Goal: Task Accomplishment & Management: Use online tool/utility

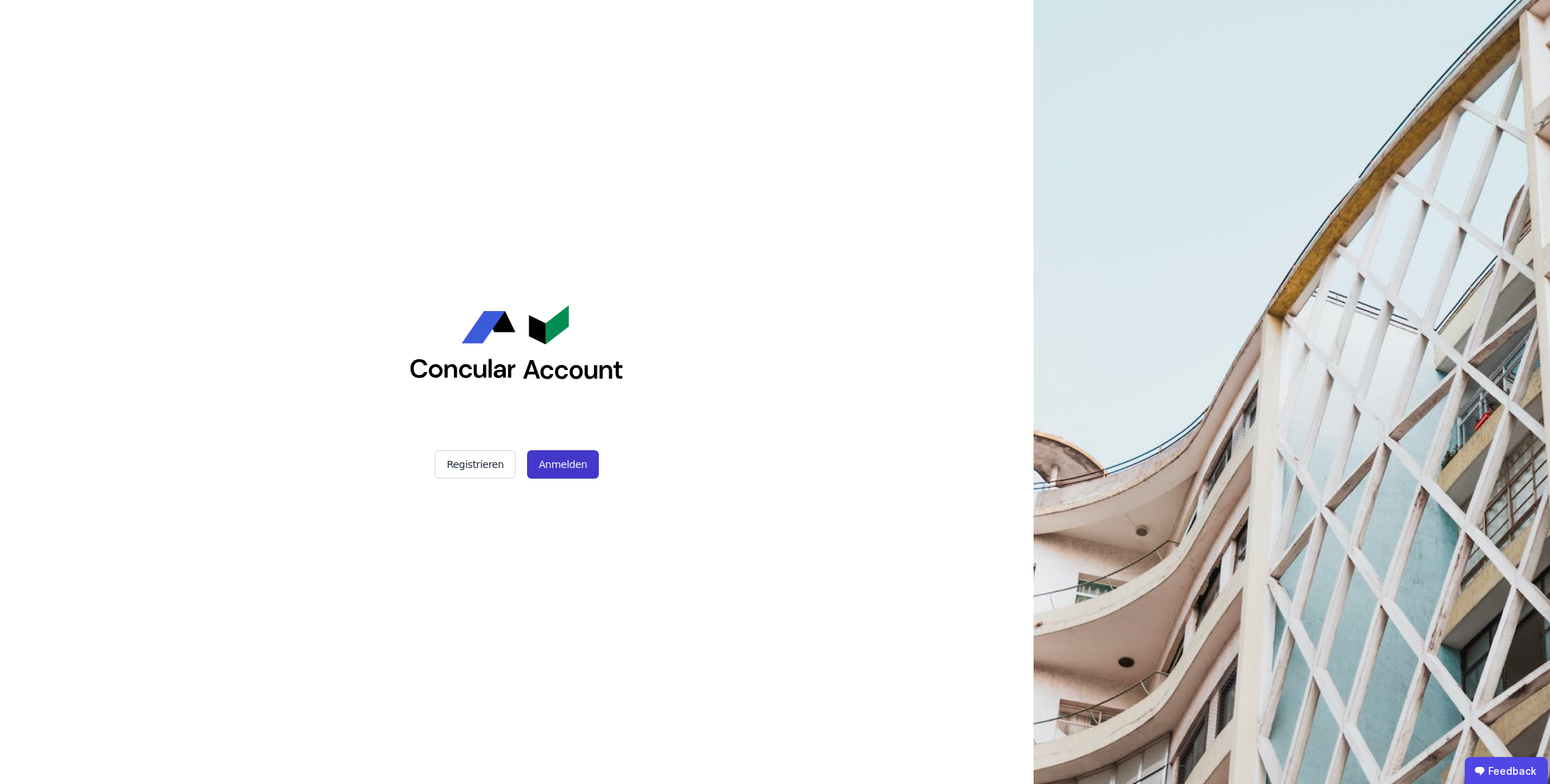
click at [552, 468] on button "Anmelden" at bounding box center [563, 464] width 71 height 28
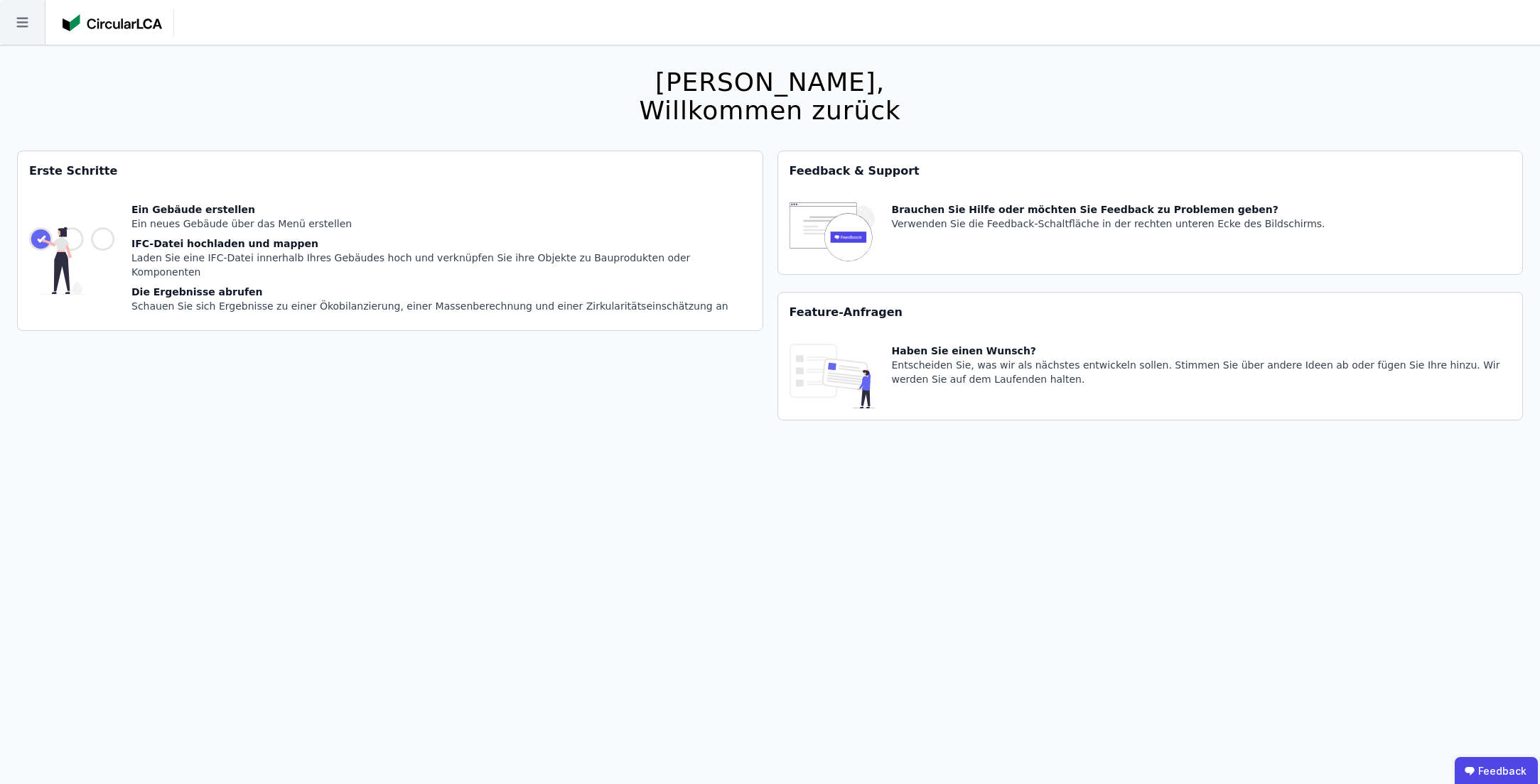
click at [19, 14] on icon at bounding box center [22, 22] width 45 height 45
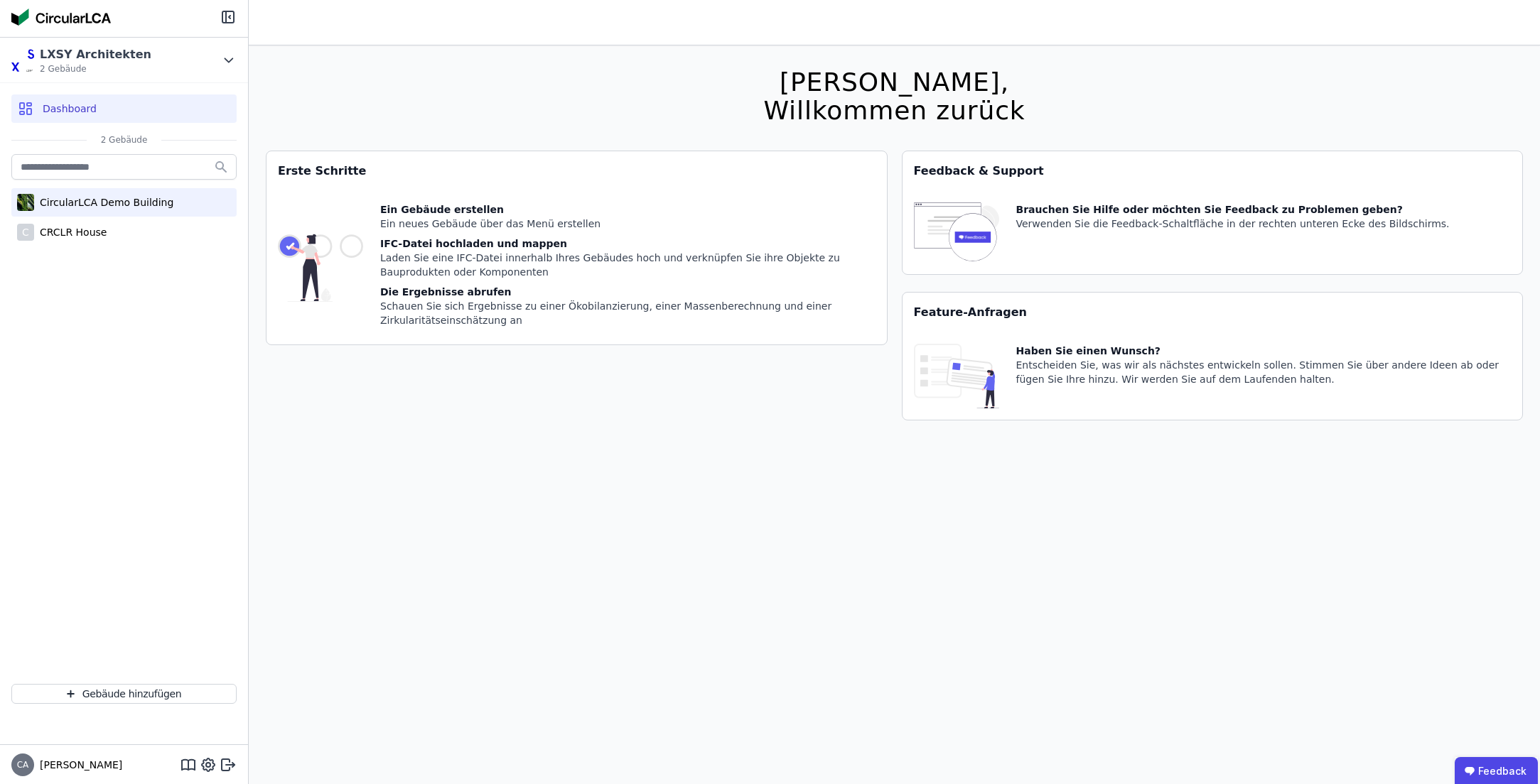
click at [123, 196] on div "CircularLCA Demo Building" at bounding box center [104, 202] width 140 height 14
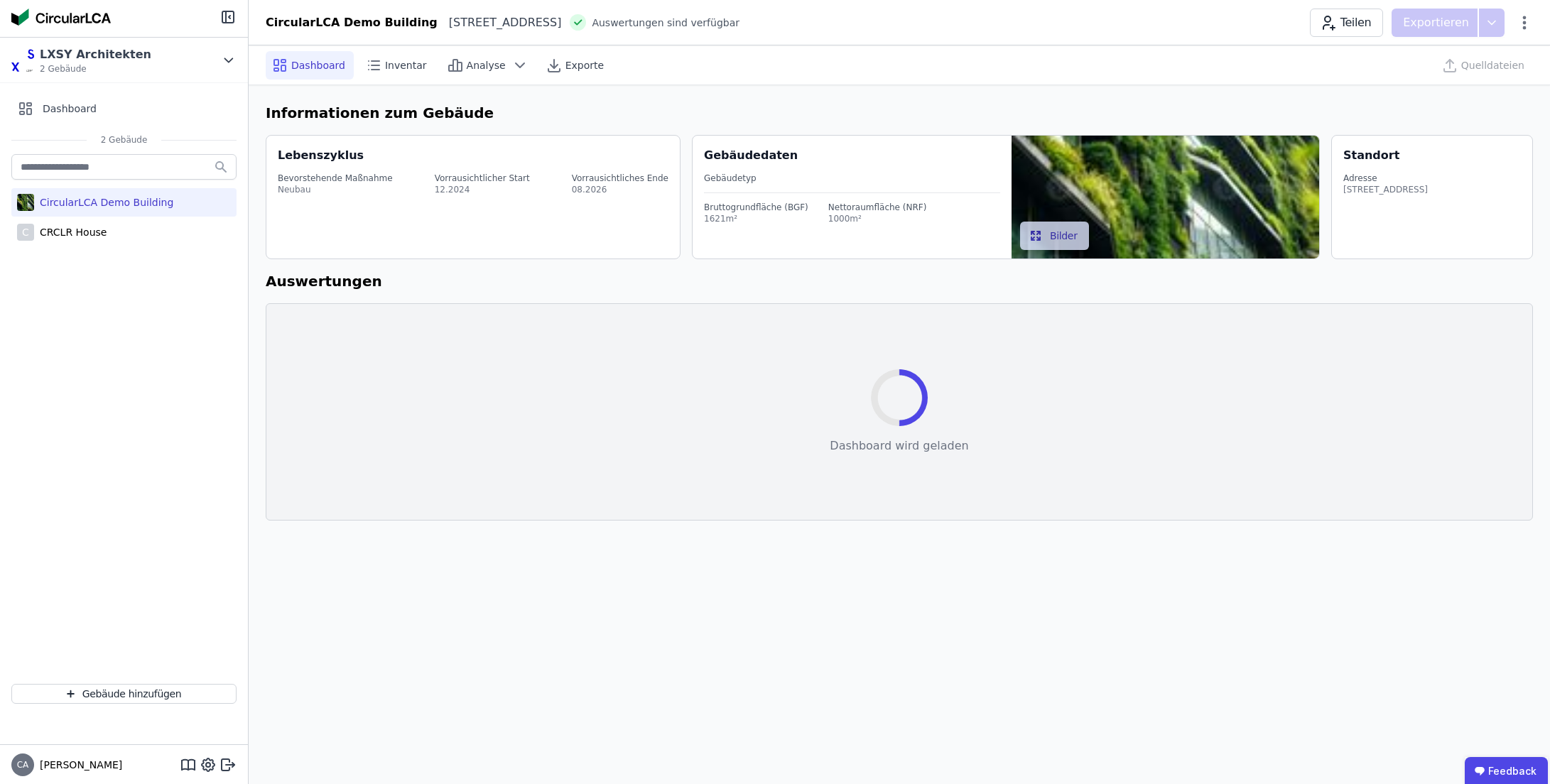
select select "*"
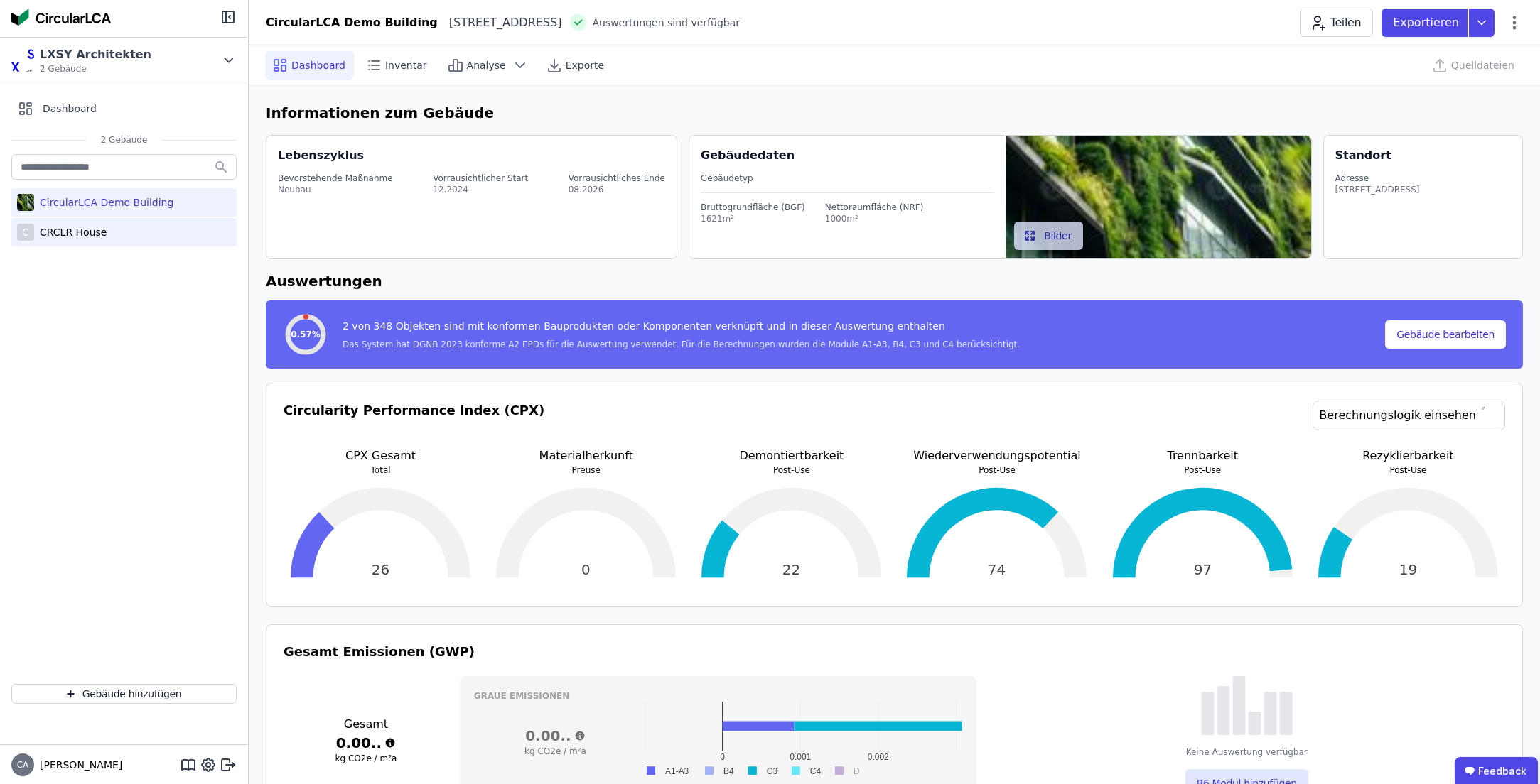
click at [109, 229] on div "C CRCLR House" at bounding box center [124, 232] width 225 height 28
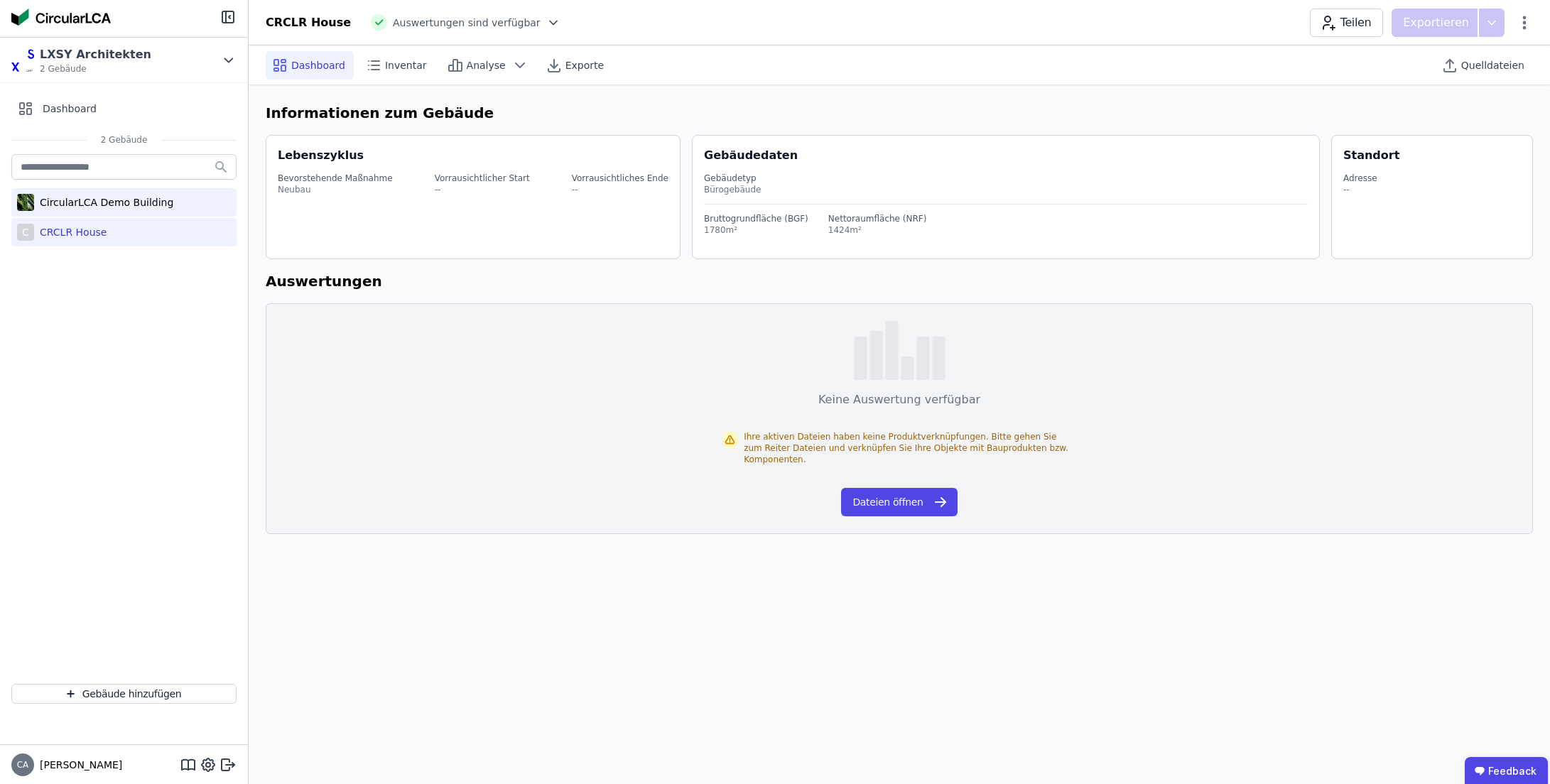
click at [126, 196] on div "CircularLCA Demo Building" at bounding box center [104, 202] width 139 height 14
select select "*"
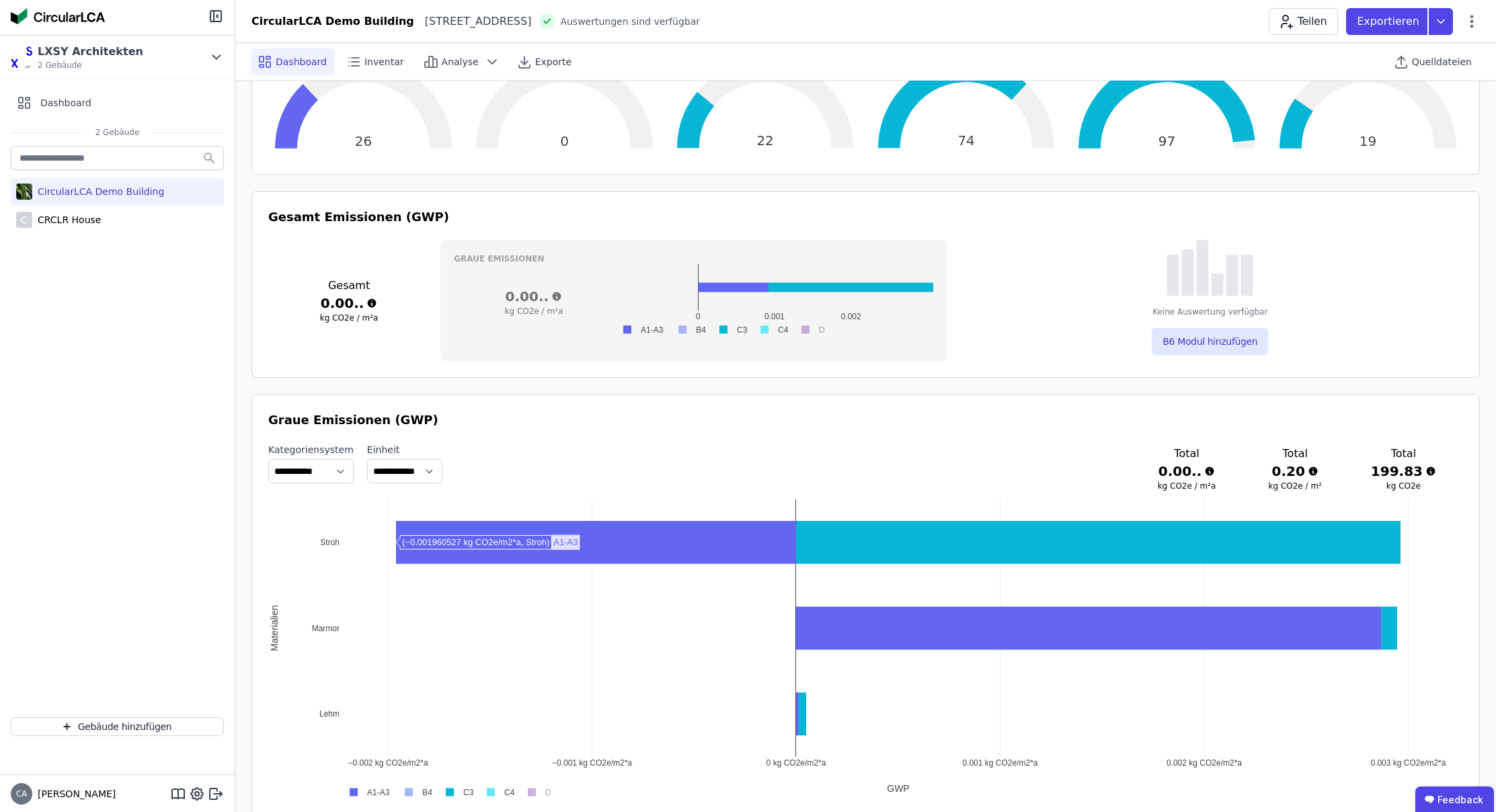
scroll to position [525, 0]
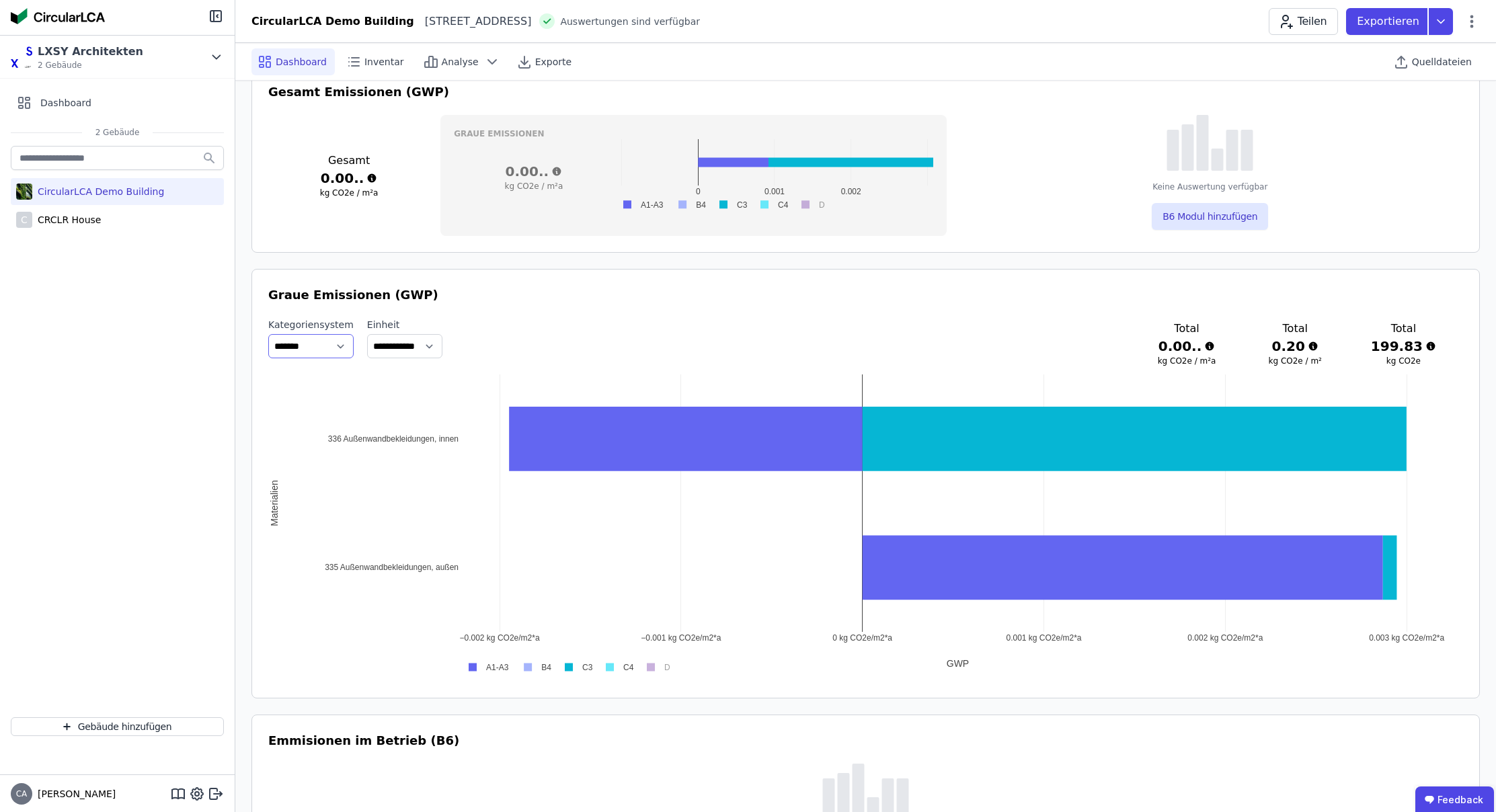
select select "**********"
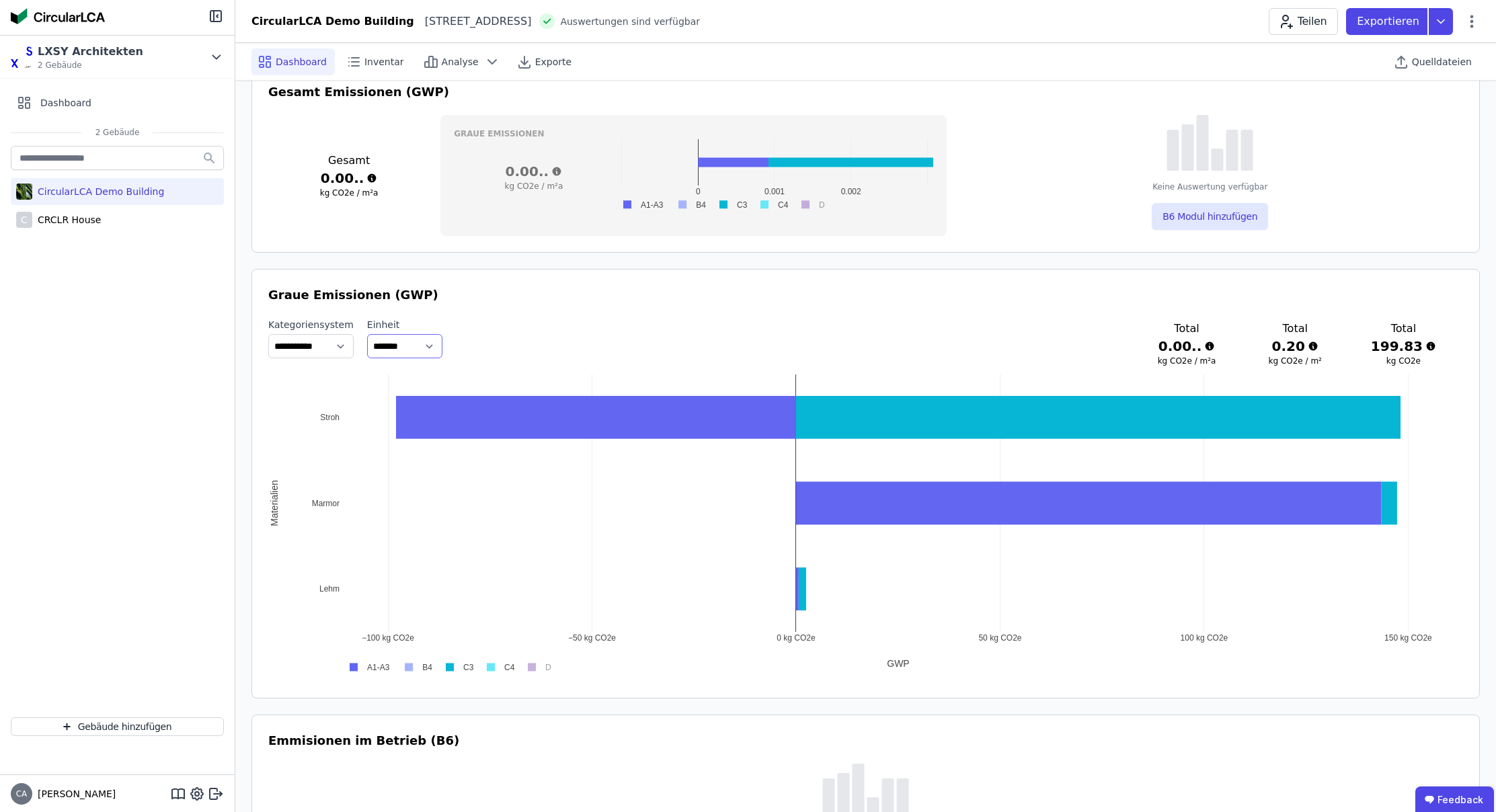
select select "**********"
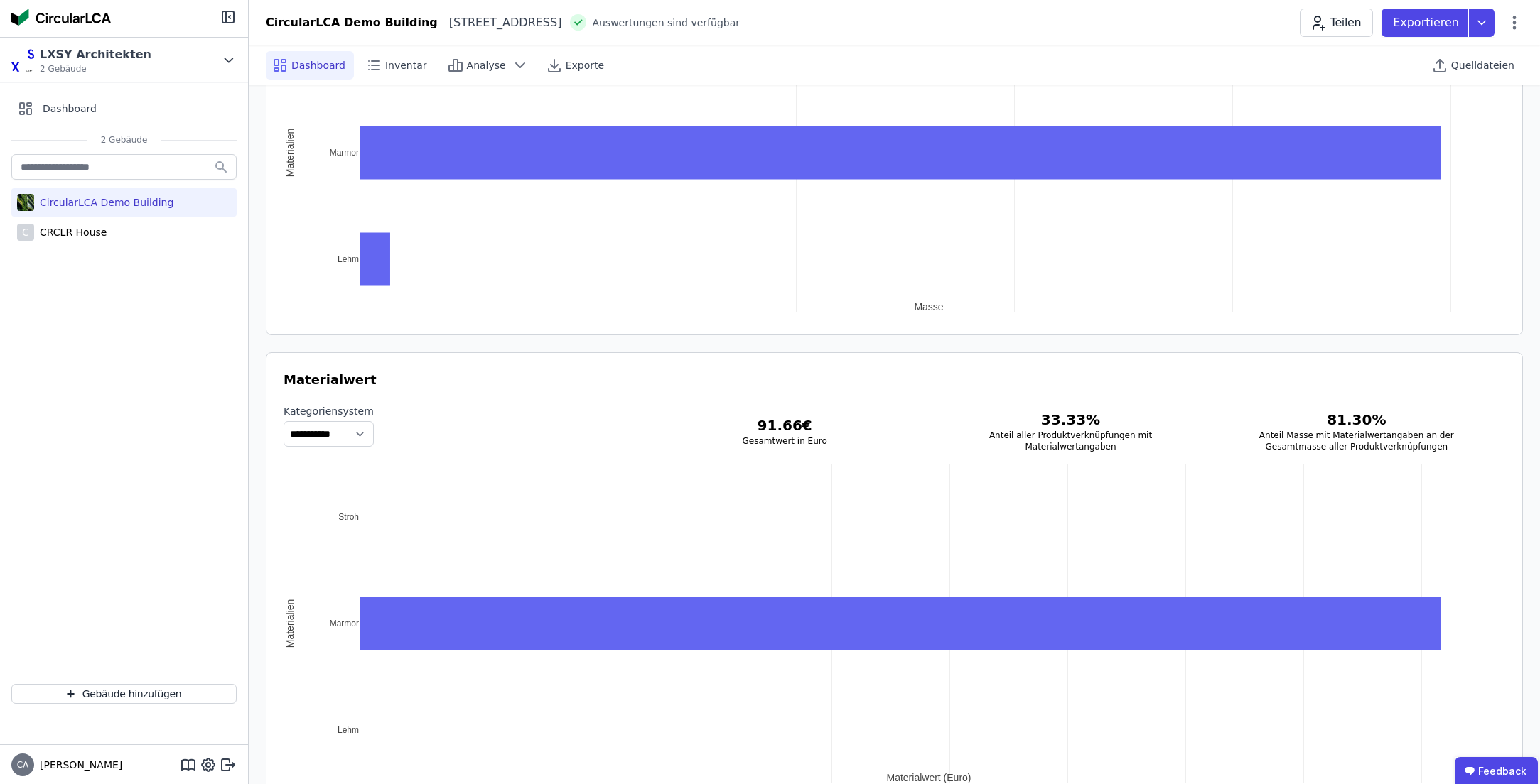
scroll to position [1690, 0]
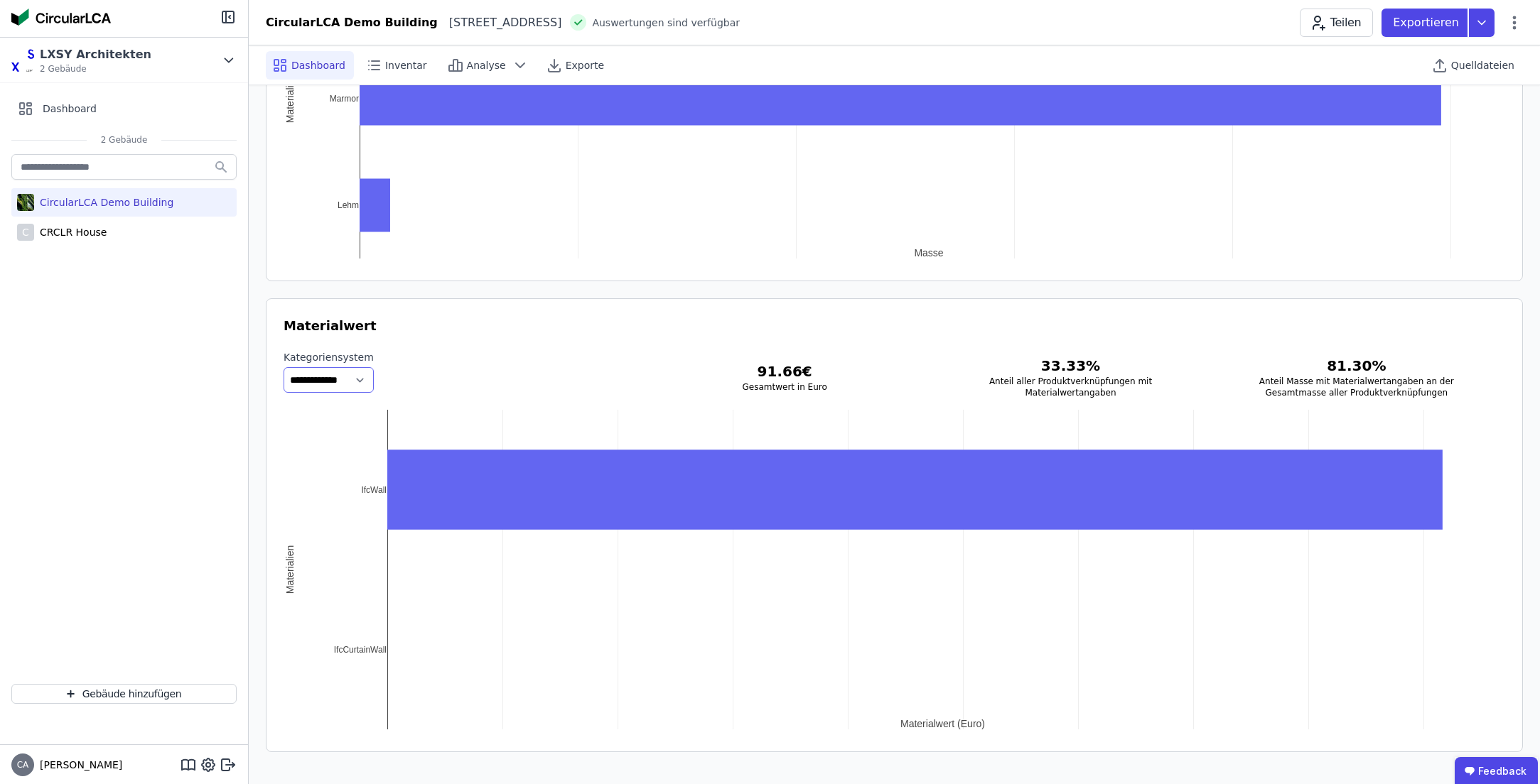
select select "**********"
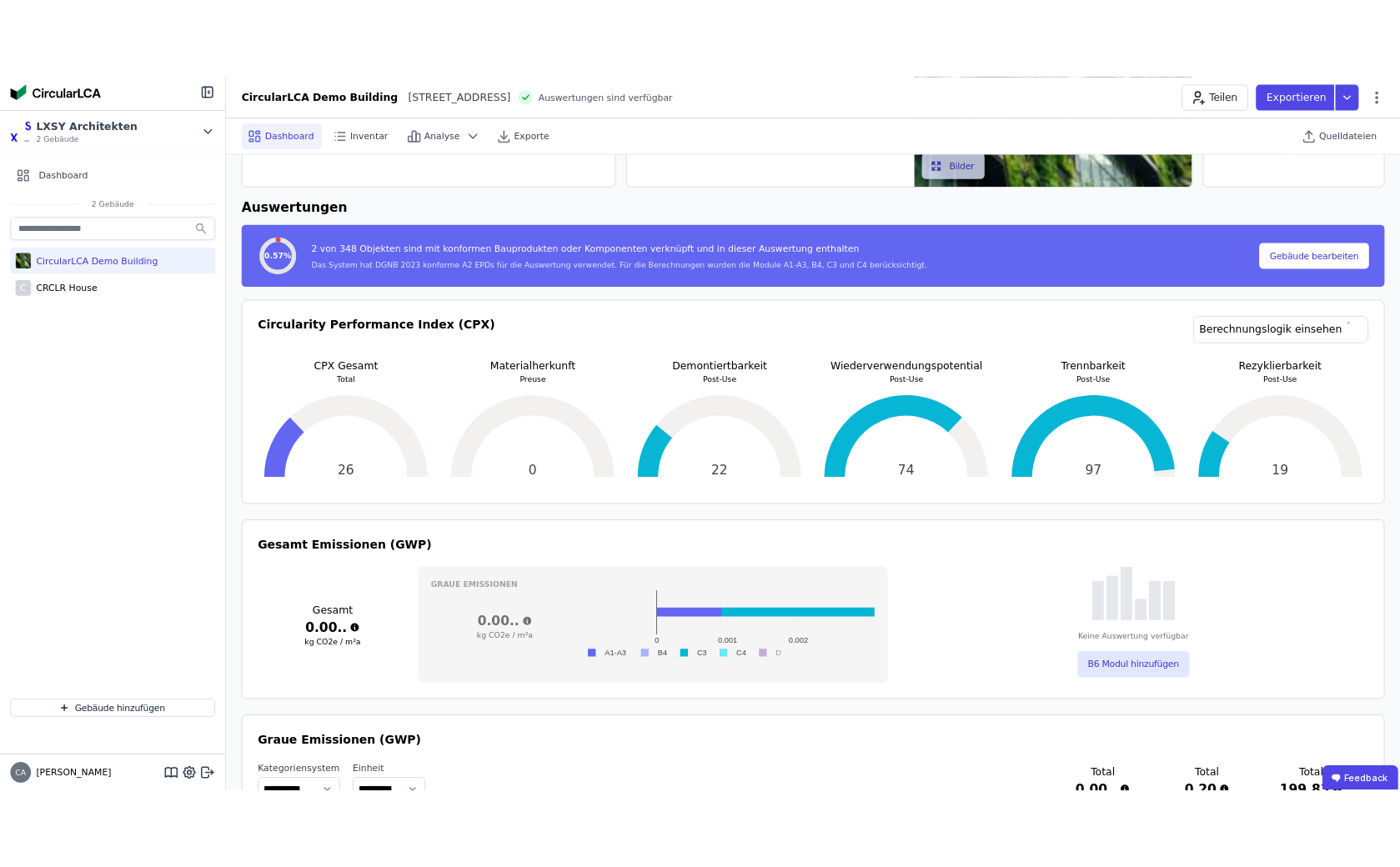
scroll to position [0, 0]
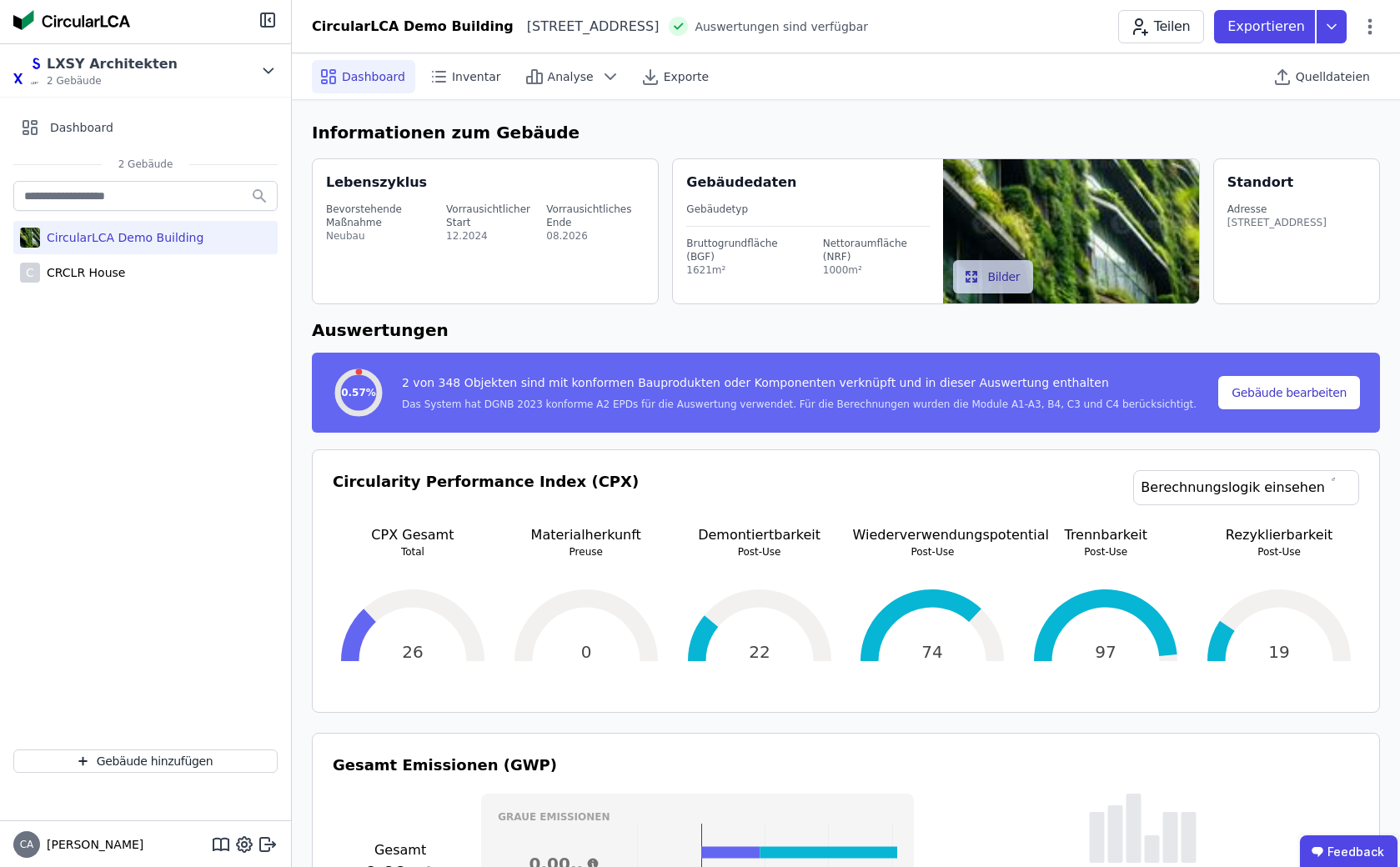
click at [488, 94] on div "Dashboard Inventar Analyse Exporte Quelldateien" at bounding box center [845, 76] width 1068 height 46
click at [468, 79] on span "Inventar" at bounding box center [476, 76] width 49 height 17
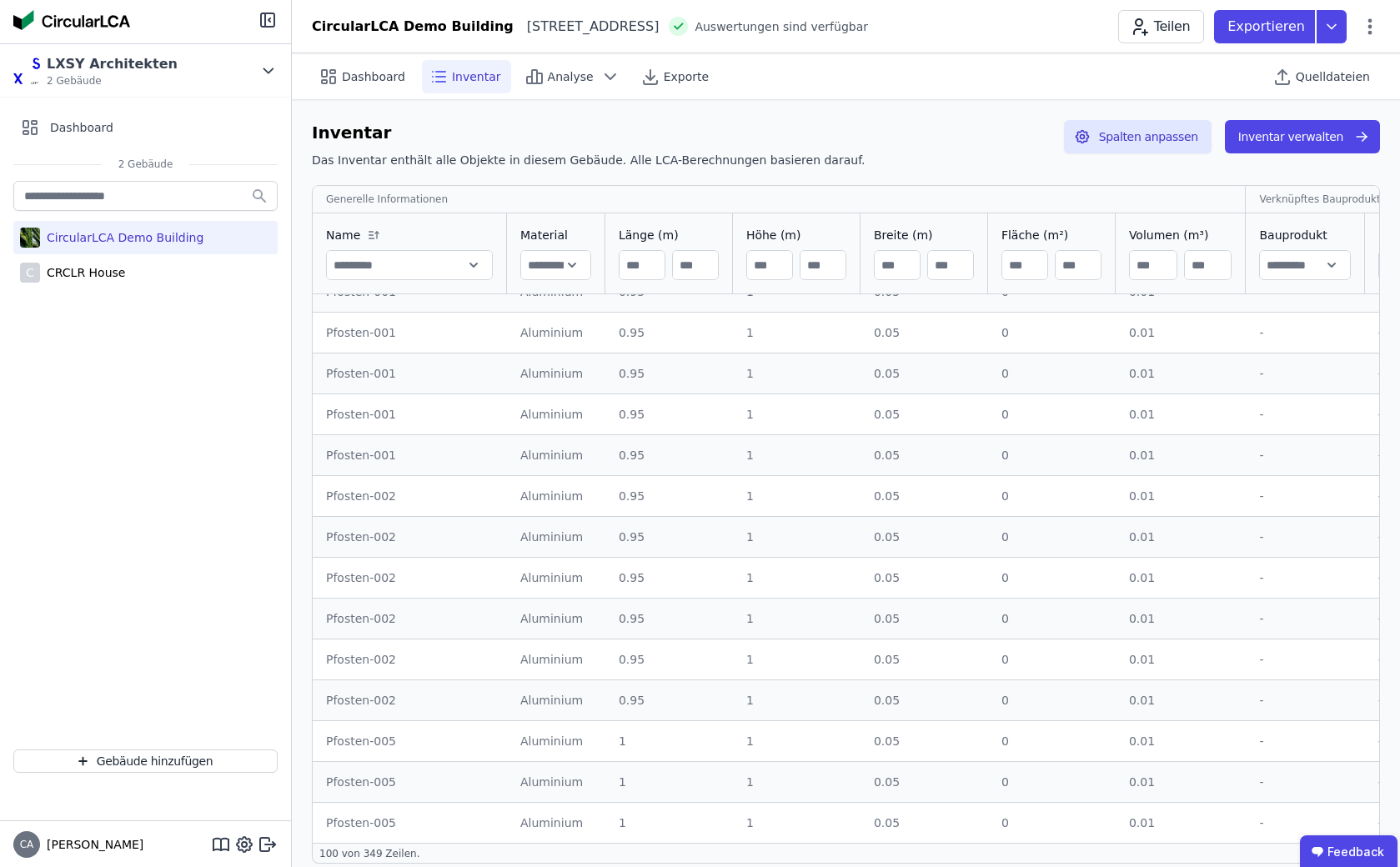
scroll to position [3542, 0]
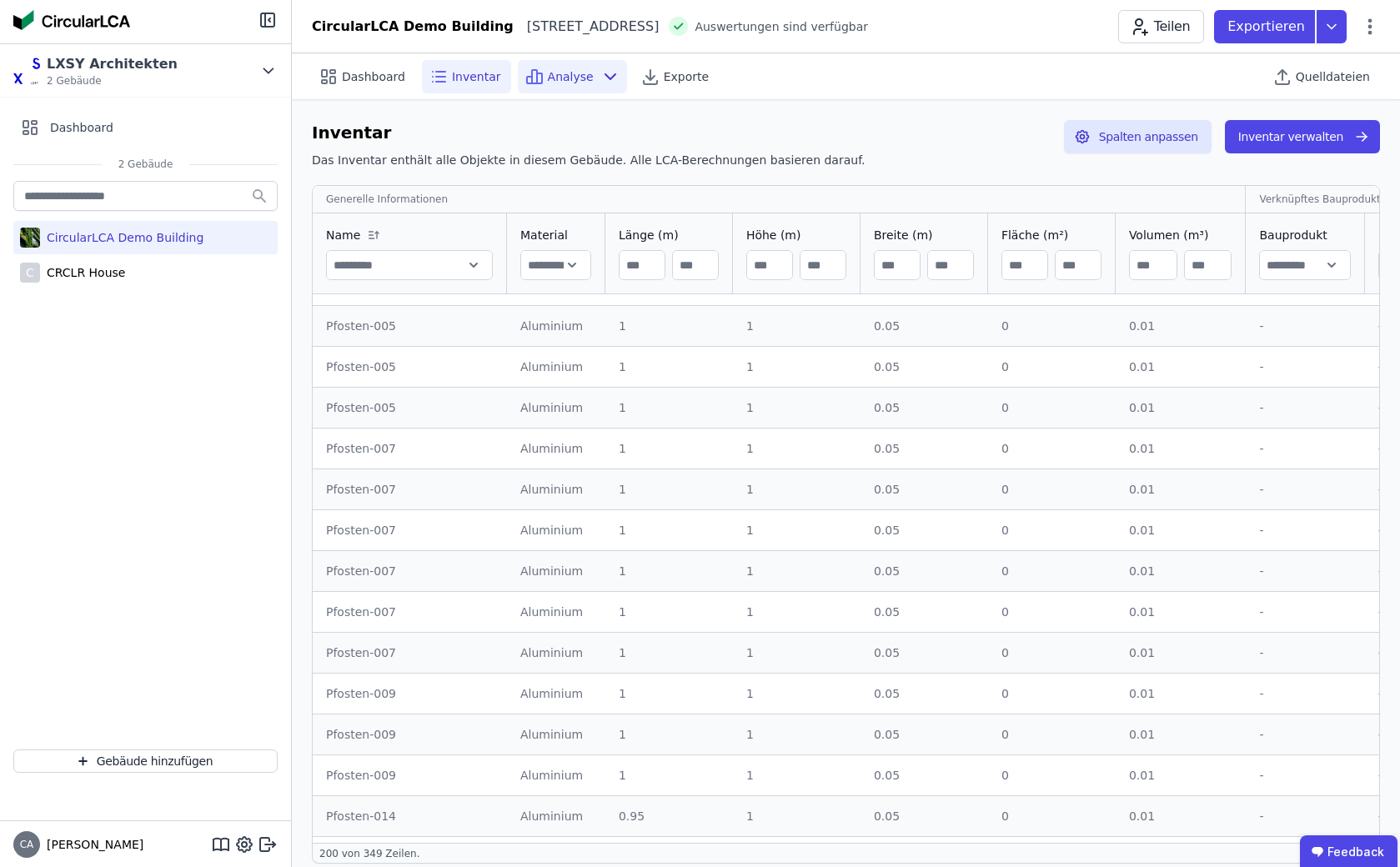
click at [557, 74] on span "Analyse" at bounding box center [571, 76] width 46 height 17
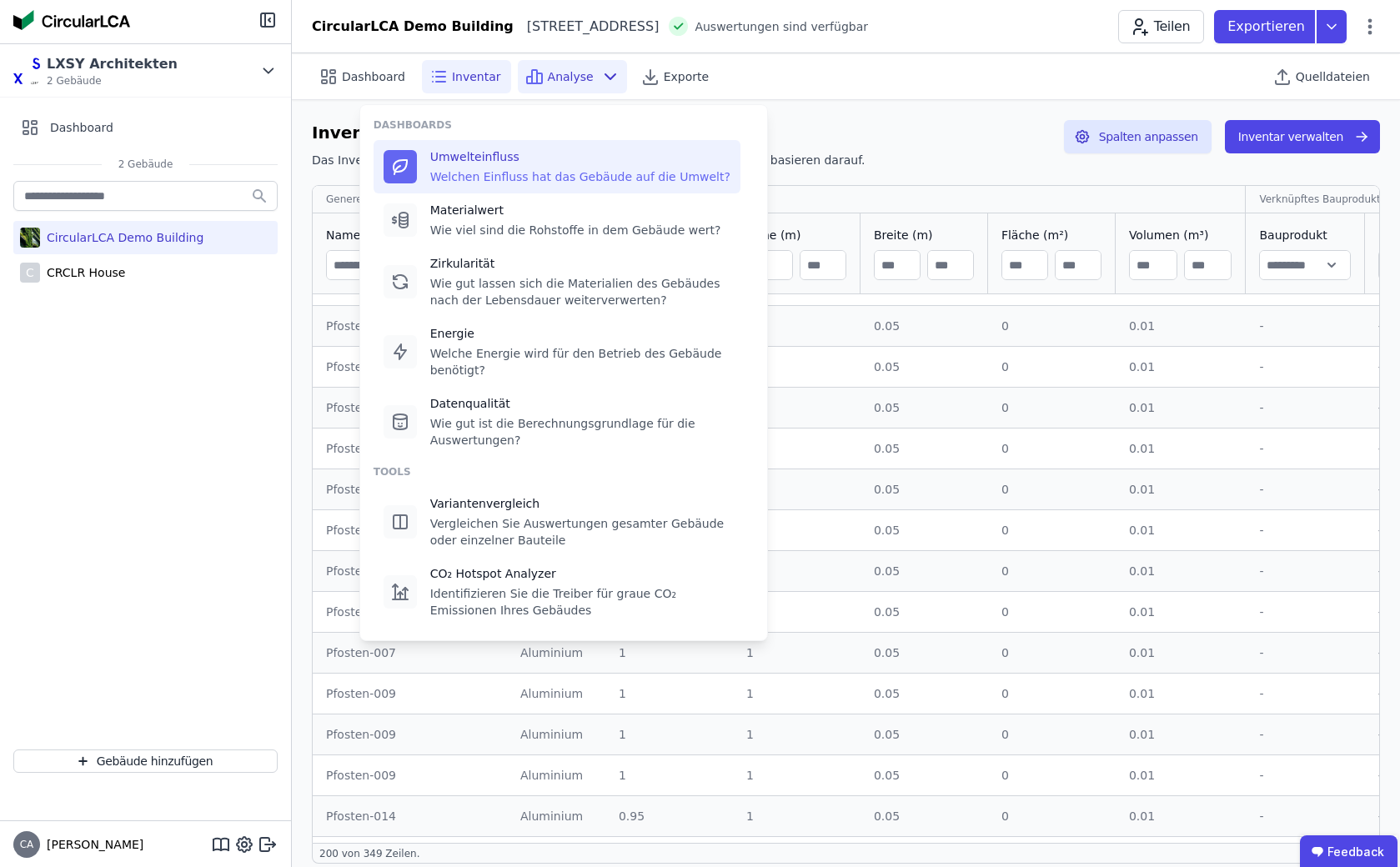
click at [547, 182] on div "Welchen Einfluss hat das Gebäude auf die Umwelt?" at bounding box center [580, 177] width 300 height 17
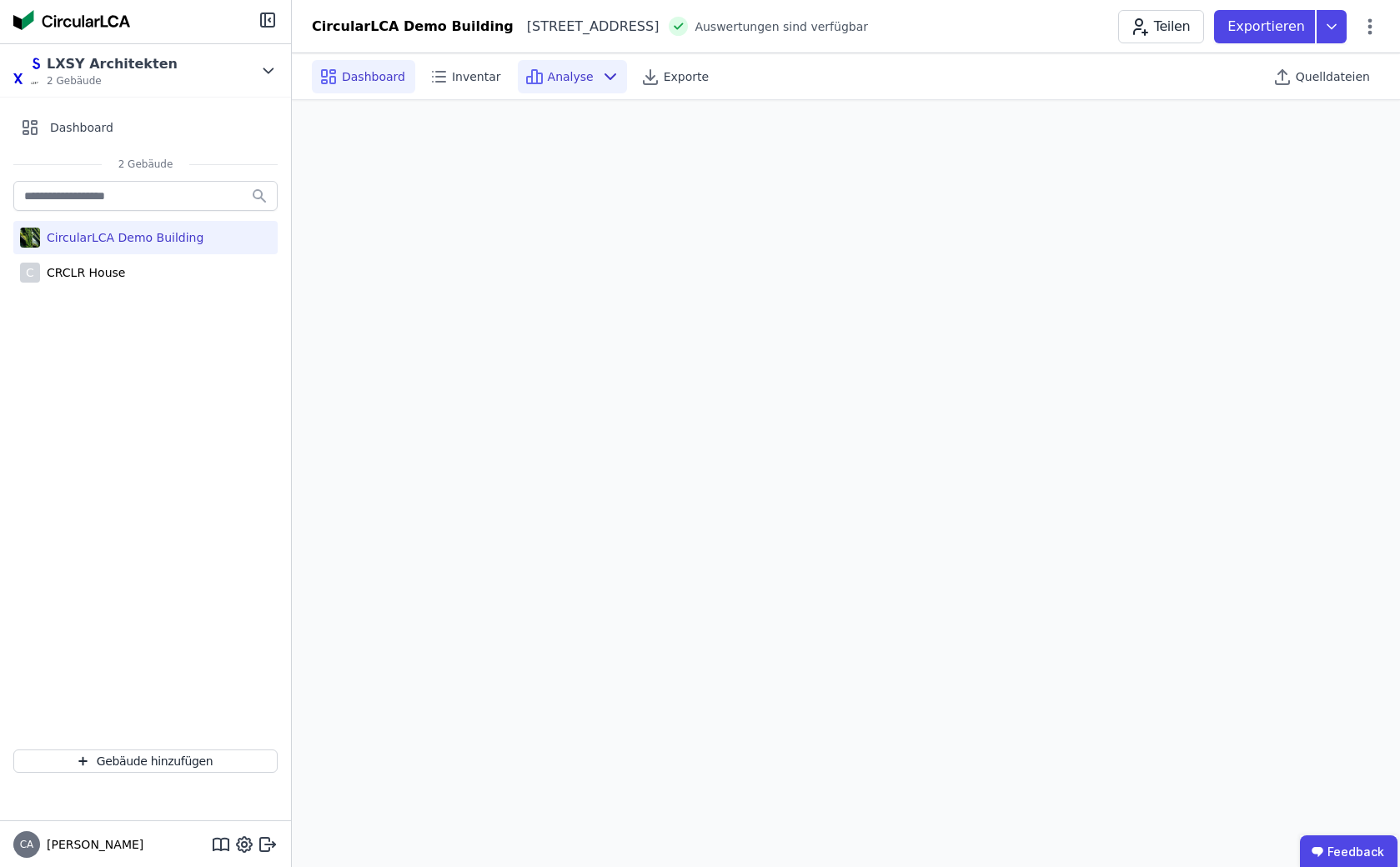
click at [344, 74] on span "Dashboard" at bounding box center [373, 76] width 63 height 17
select select "**********"
select select "*"
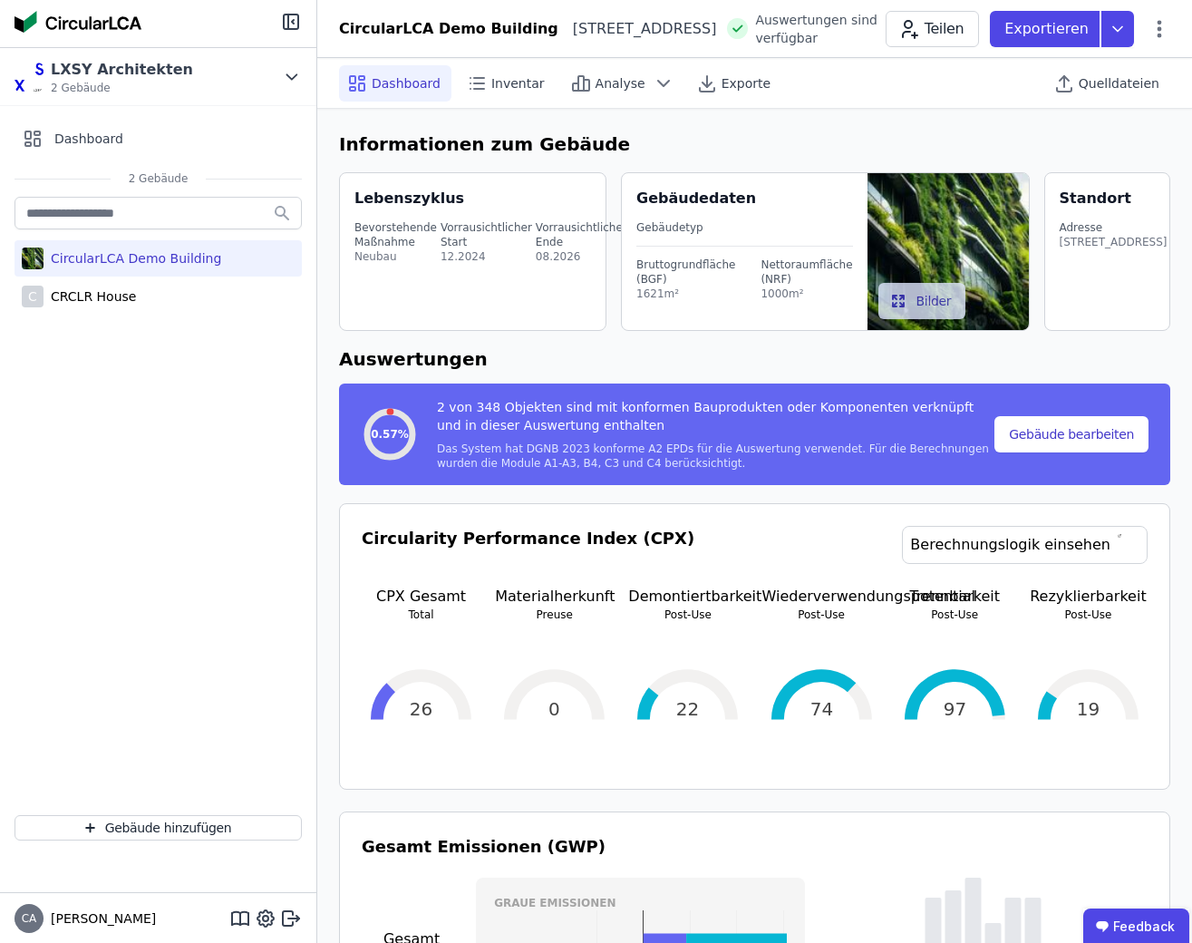
click at [154, 253] on div "CircularLCA Demo Building" at bounding box center [133, 258] width 178 height 18
select select "**********"
select select "*"
click at [1086, 439] on button "Gebäude bearbeiten" at bounding box center [1072, 434] width 154 height 36
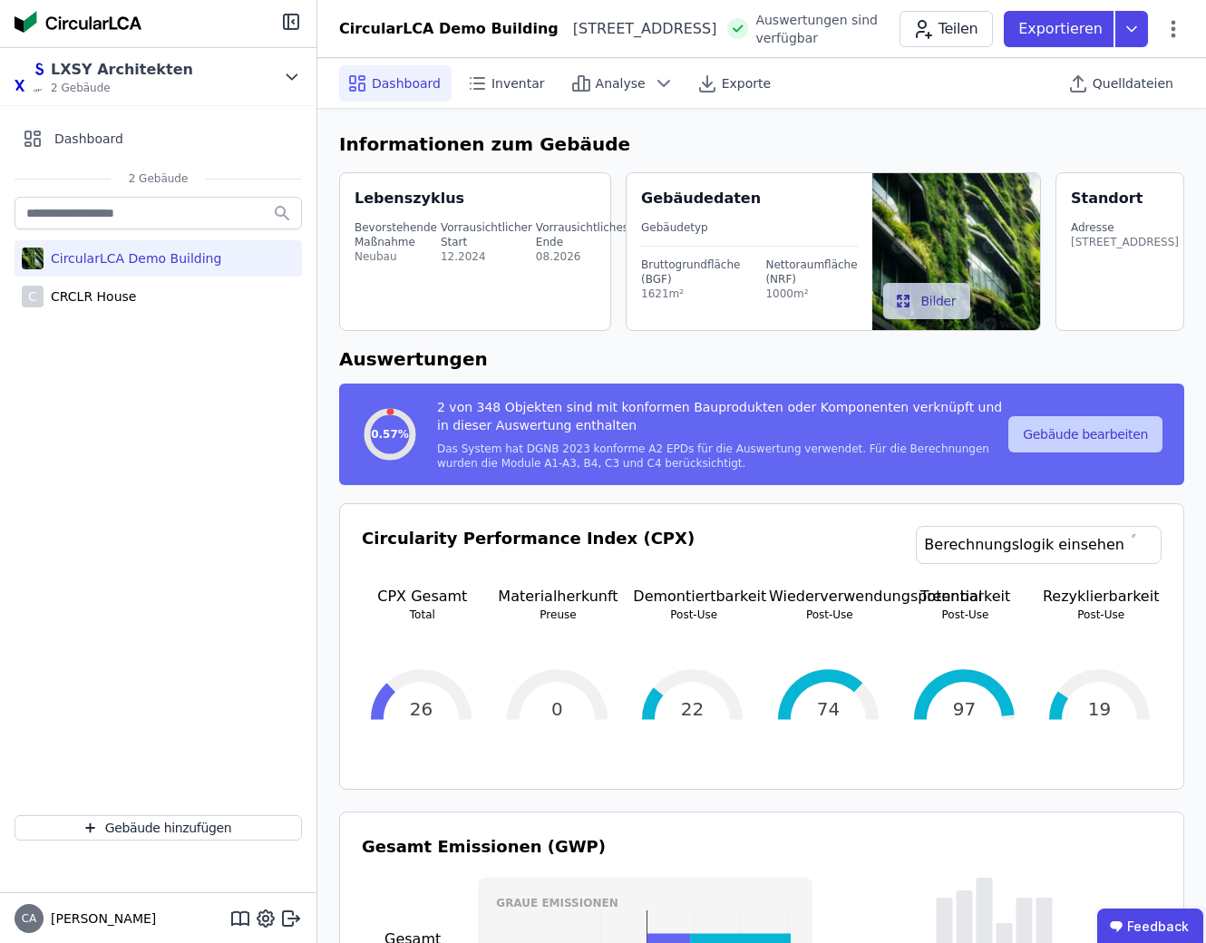
select select "*"
select select "**********"
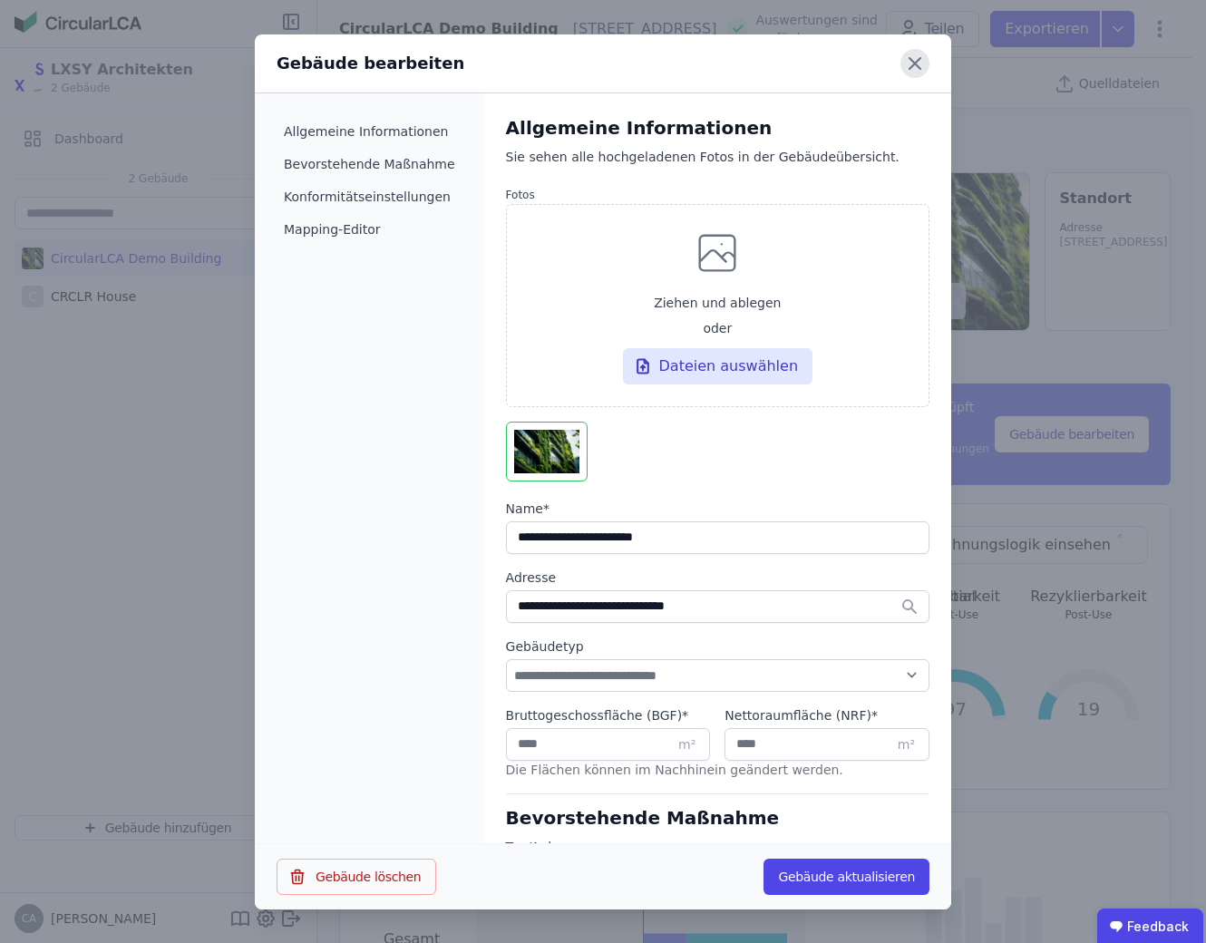
click at [910, 52] on icon at bounding box center [914, 63] width 29 height 29
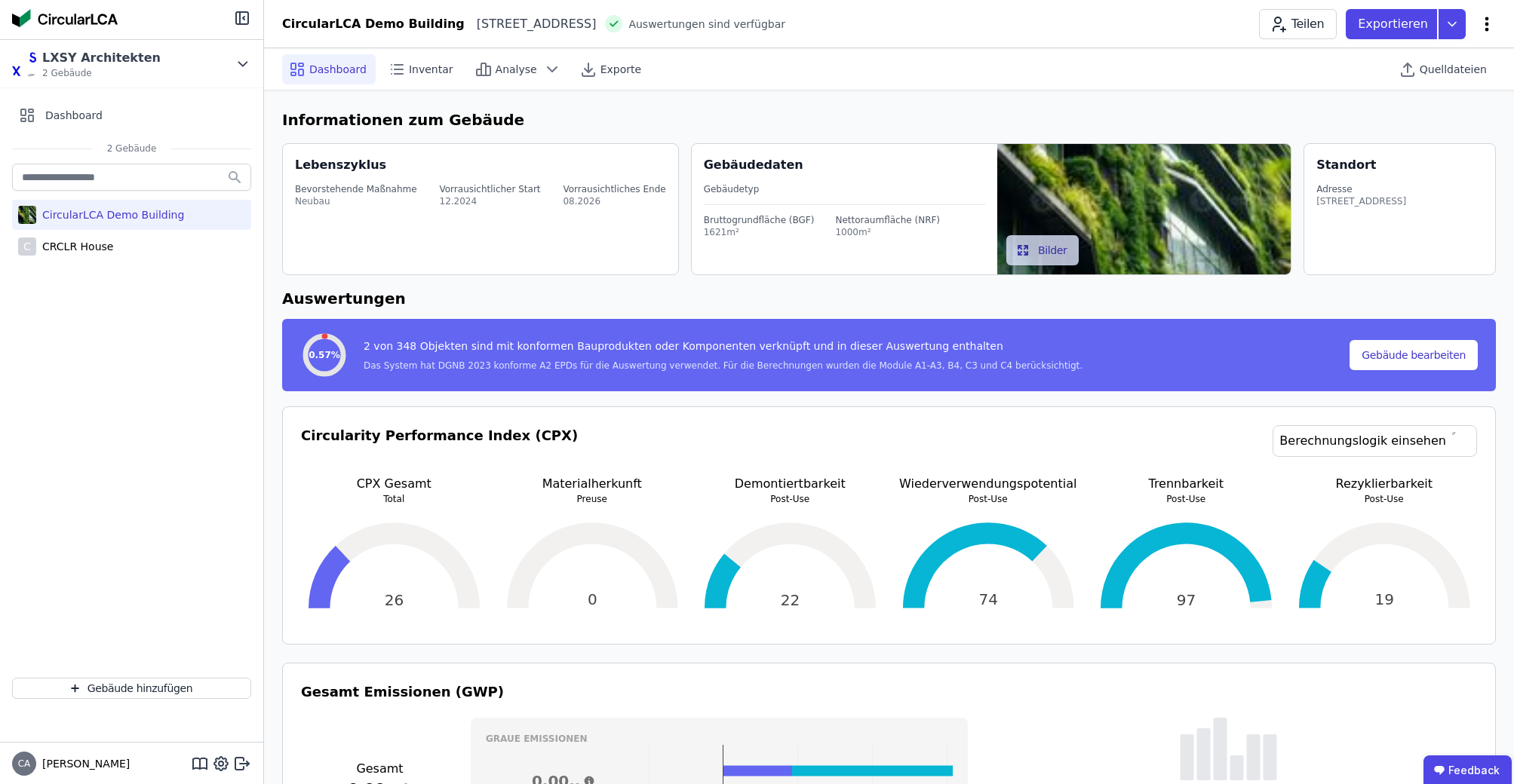
click at [1483, 24] on icon at bounding box center [1487, 24] width 18 height 18
click at [1485, 20] on icon at bounding box center [1487, 24] width 18 height 18
click at [543, 64] on icon at bounding box center [552, 70] width 18 height 18
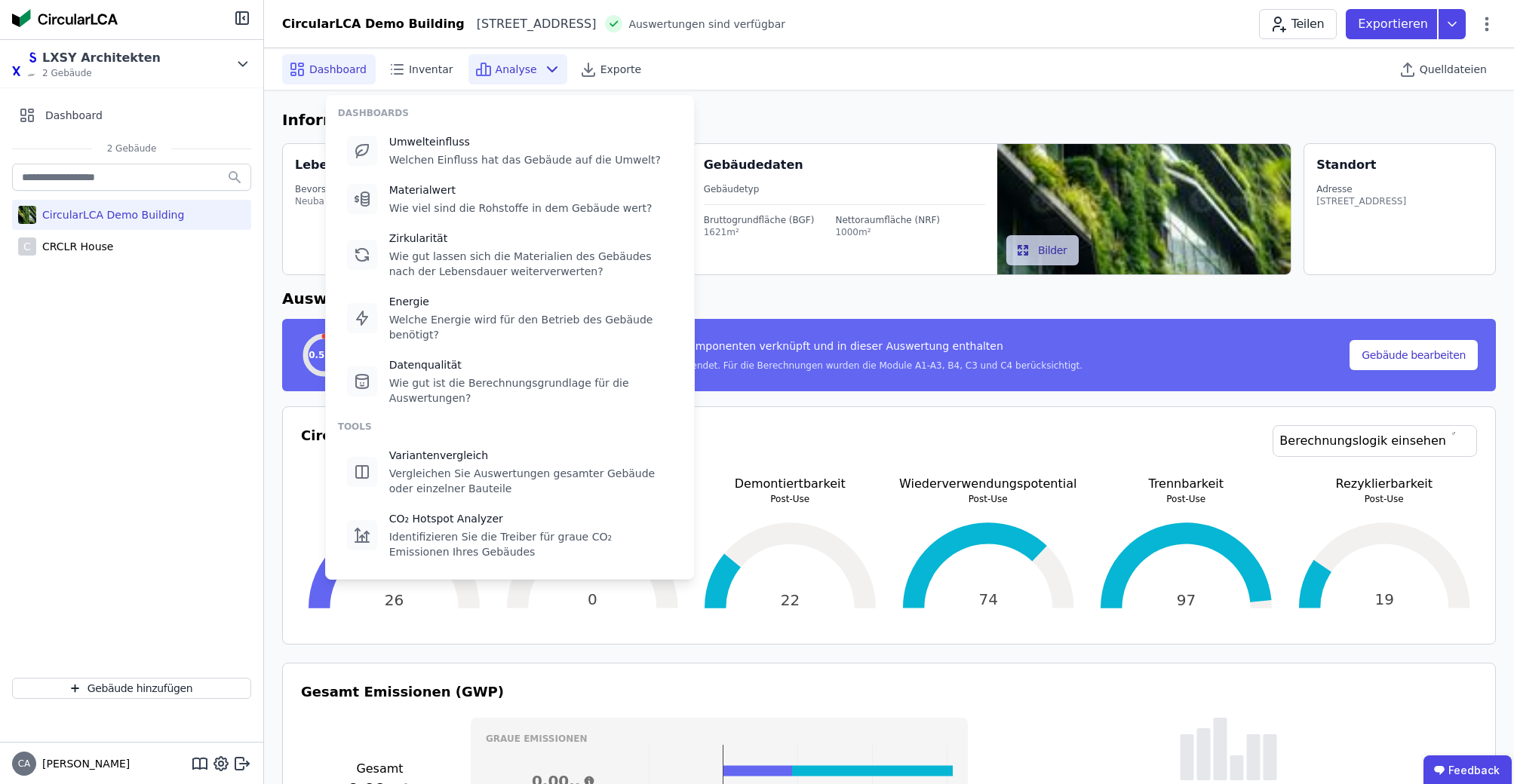
click at [543, 67] on icon at bounding box center [552, 70] width 18 height 18
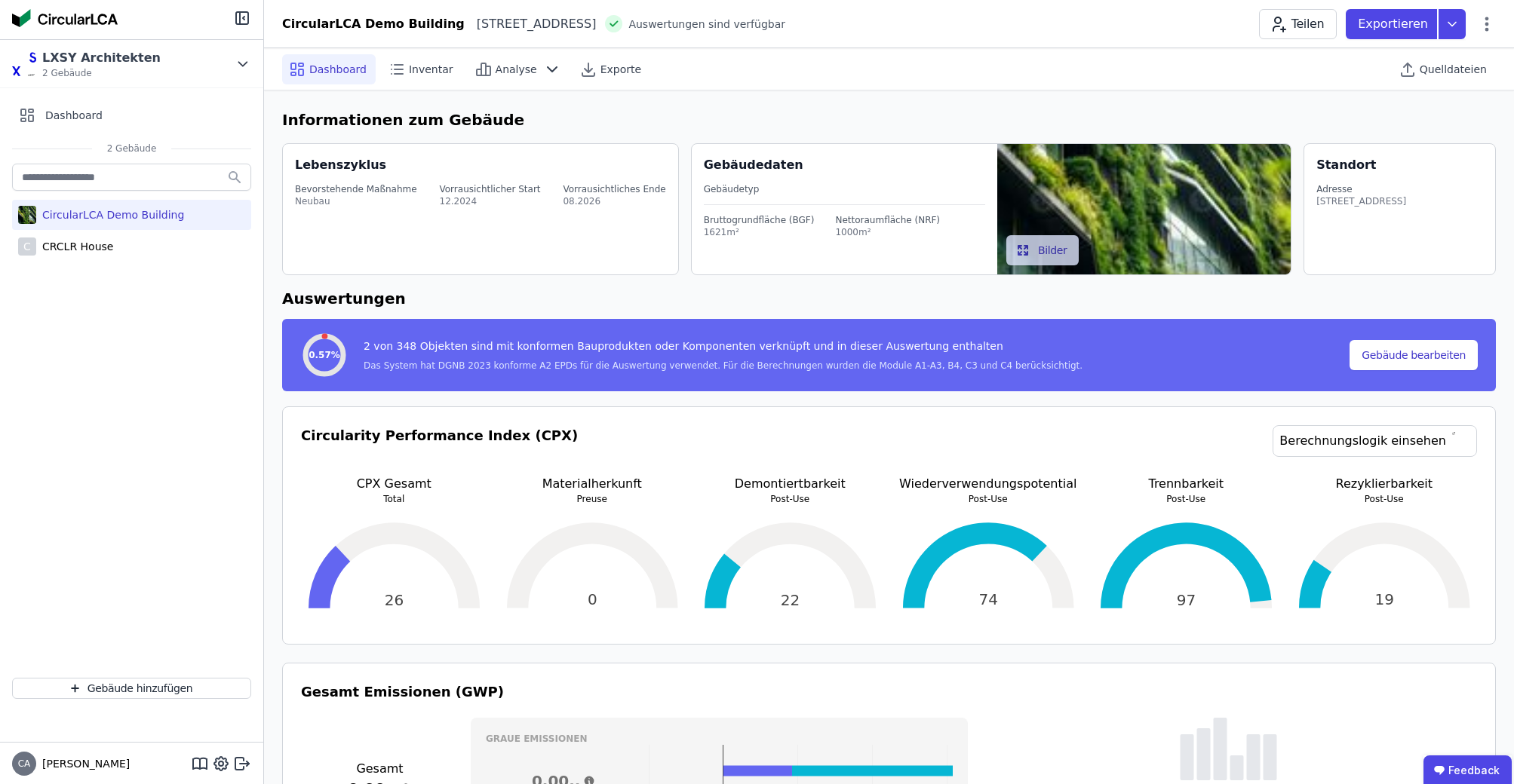
click at [298, 62] on icon at bounding box center [297, 70] width 18 height 18
select select "**********"
select select "*"
click at [124, 109] on div "Dashboard" at bounding box center [131, 116] width 239 height 30
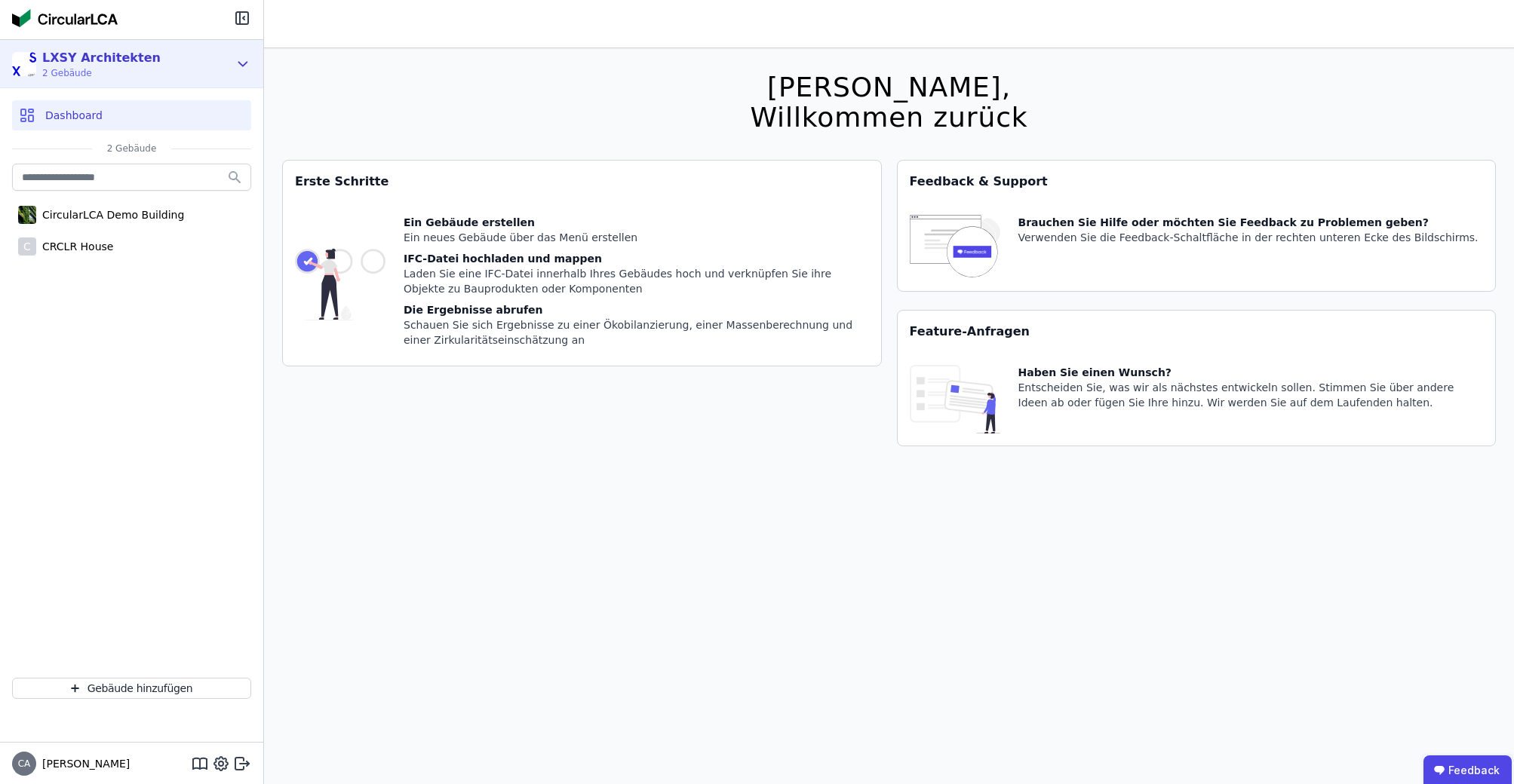
click at [205, 63] on div "LXSY Architekten 2 Gebäude" at bounding box center [121, 64] width 216 height 30
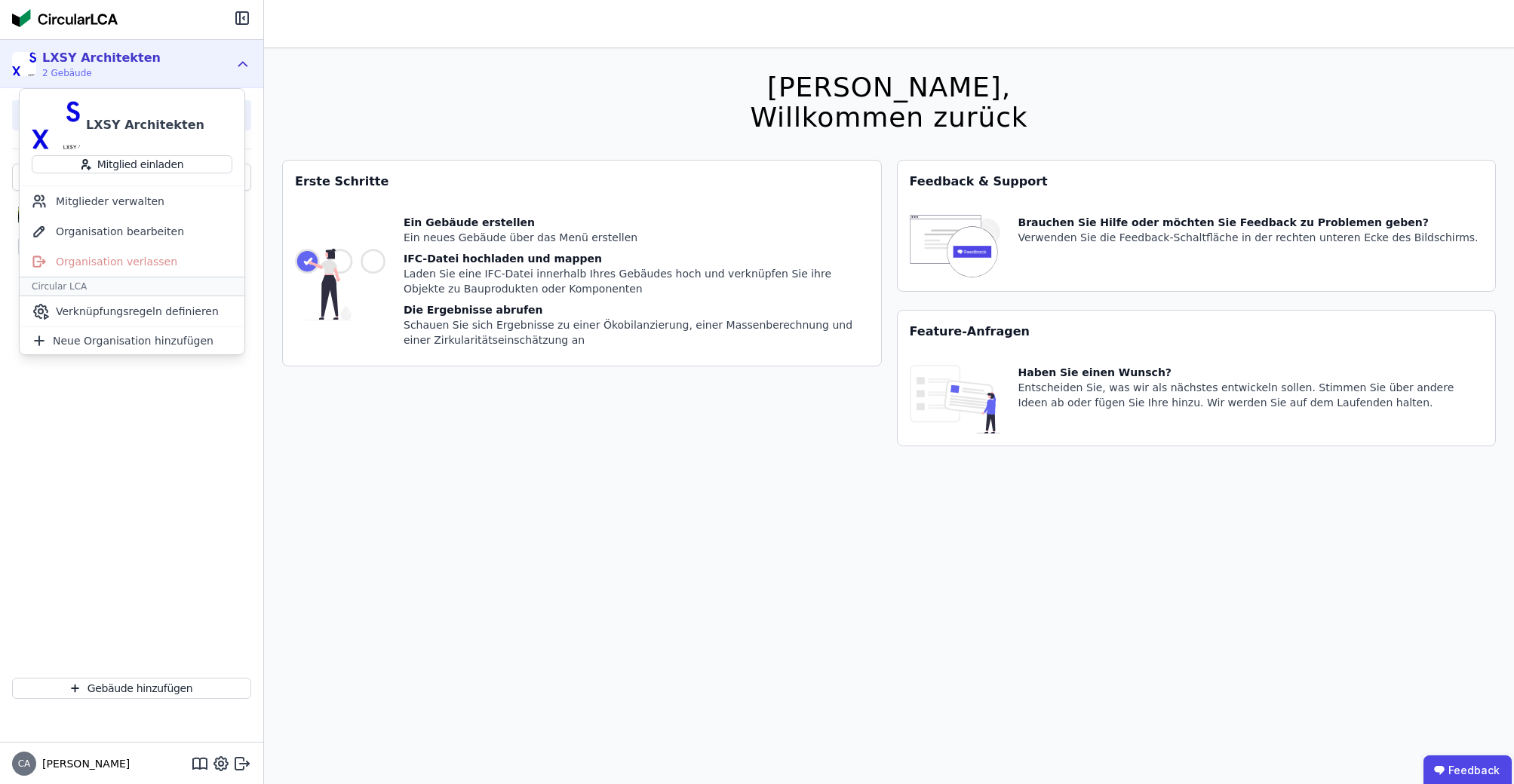
click at [255, 67] on div "LXSY Architekten 2 Gebäude" at bounding box center [131, 64] width 263 height 48
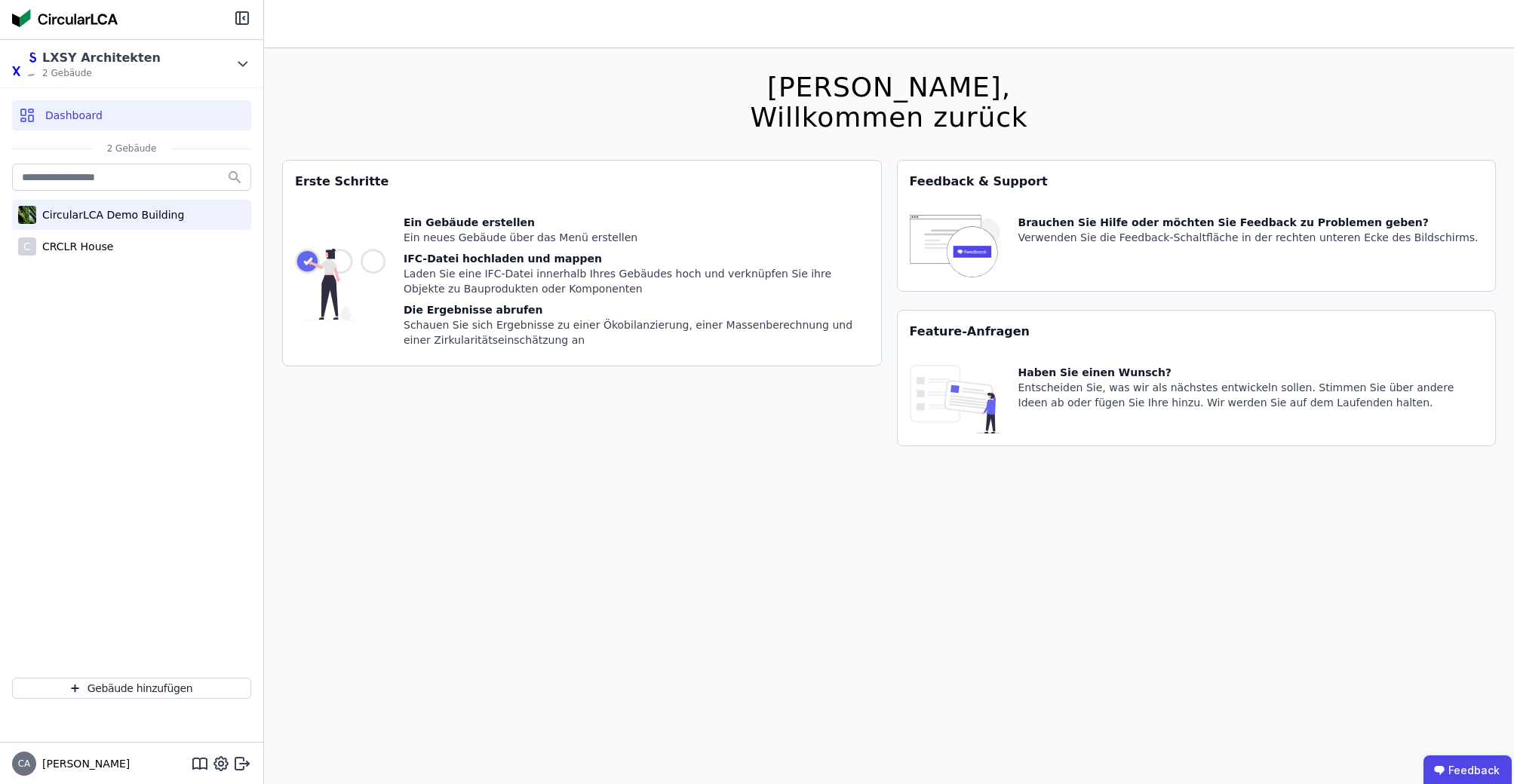
click at [127, 212] on div "CircularLCA Demo Building" at bounding box center [111, 214] width 148 height 15
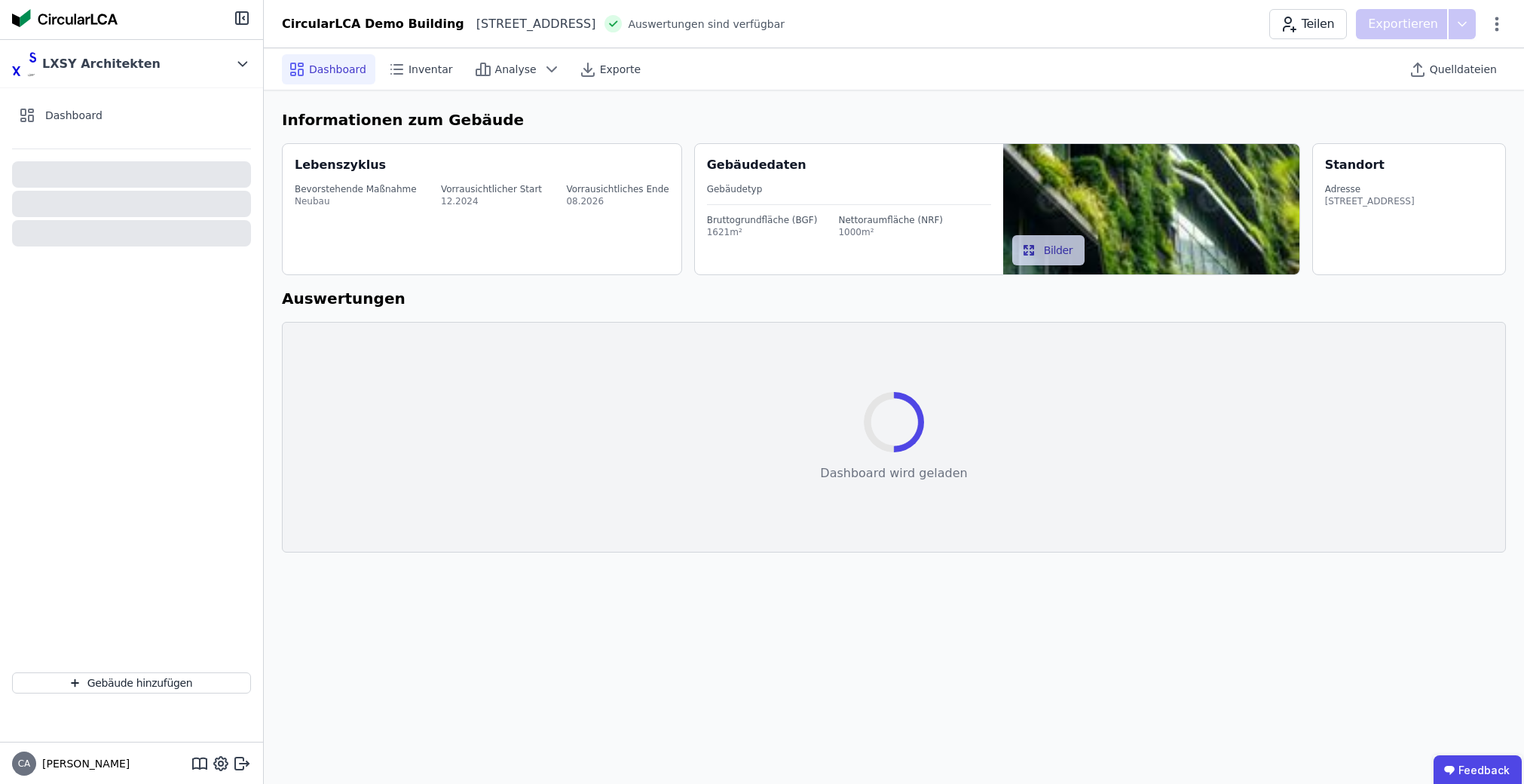
select select "**********"
select select "*"
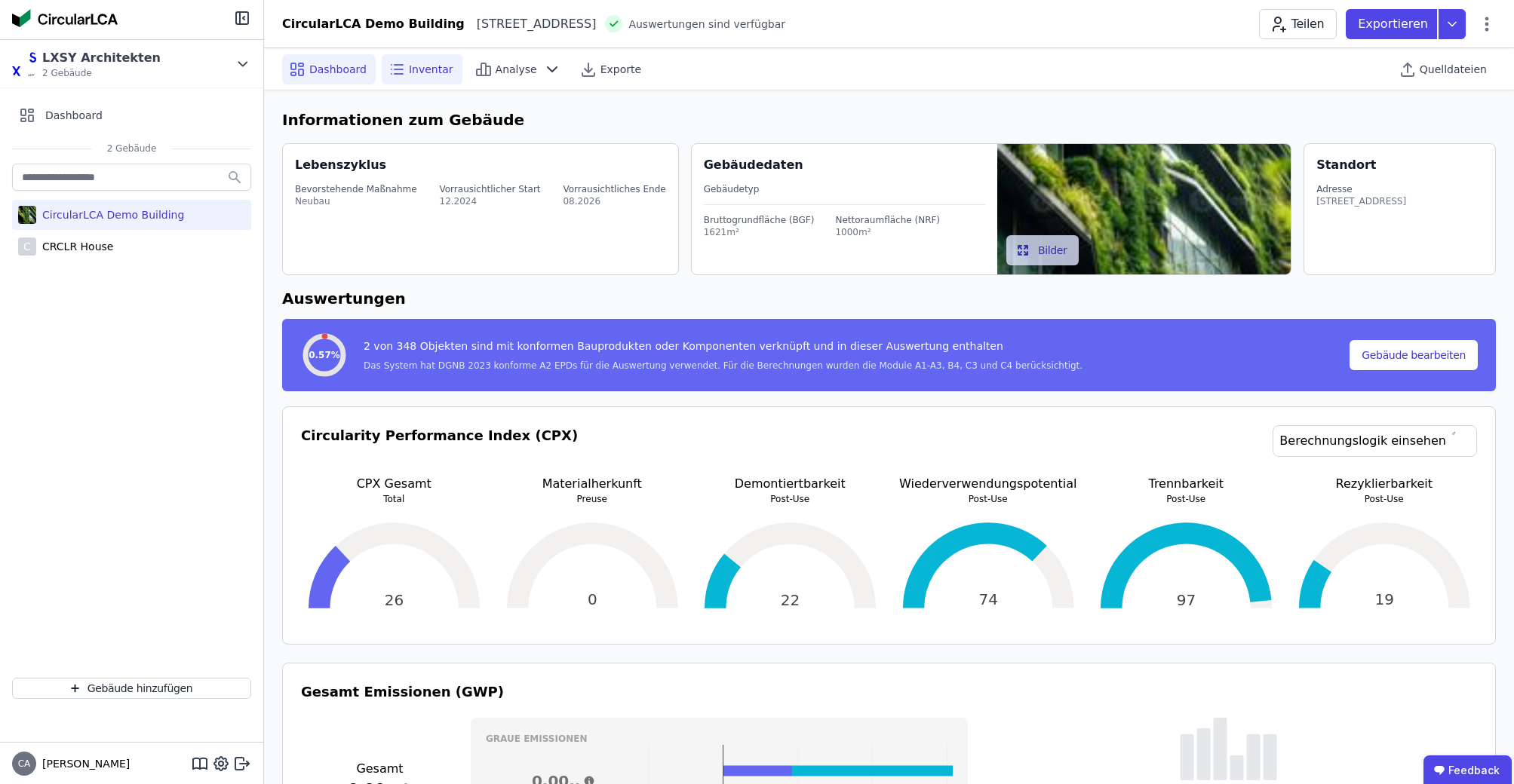
click at [424, 65] on span "Inventar" at bounding box center [430, 69] width 44 height 15
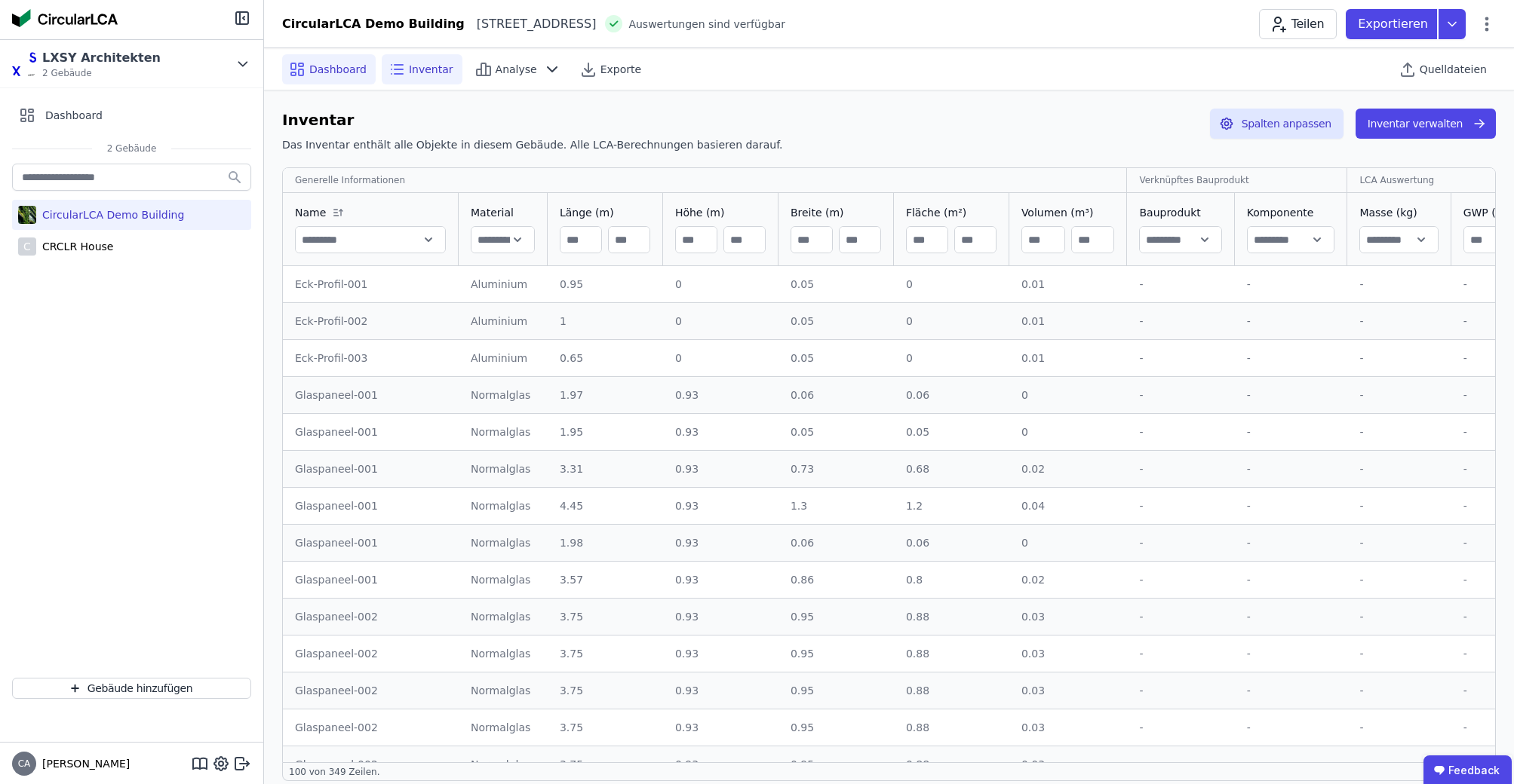
click at [334, 66] on span "Dashboard" at bounding box center [338, 69] width 57 height 15
select select "**********"
select select "*"
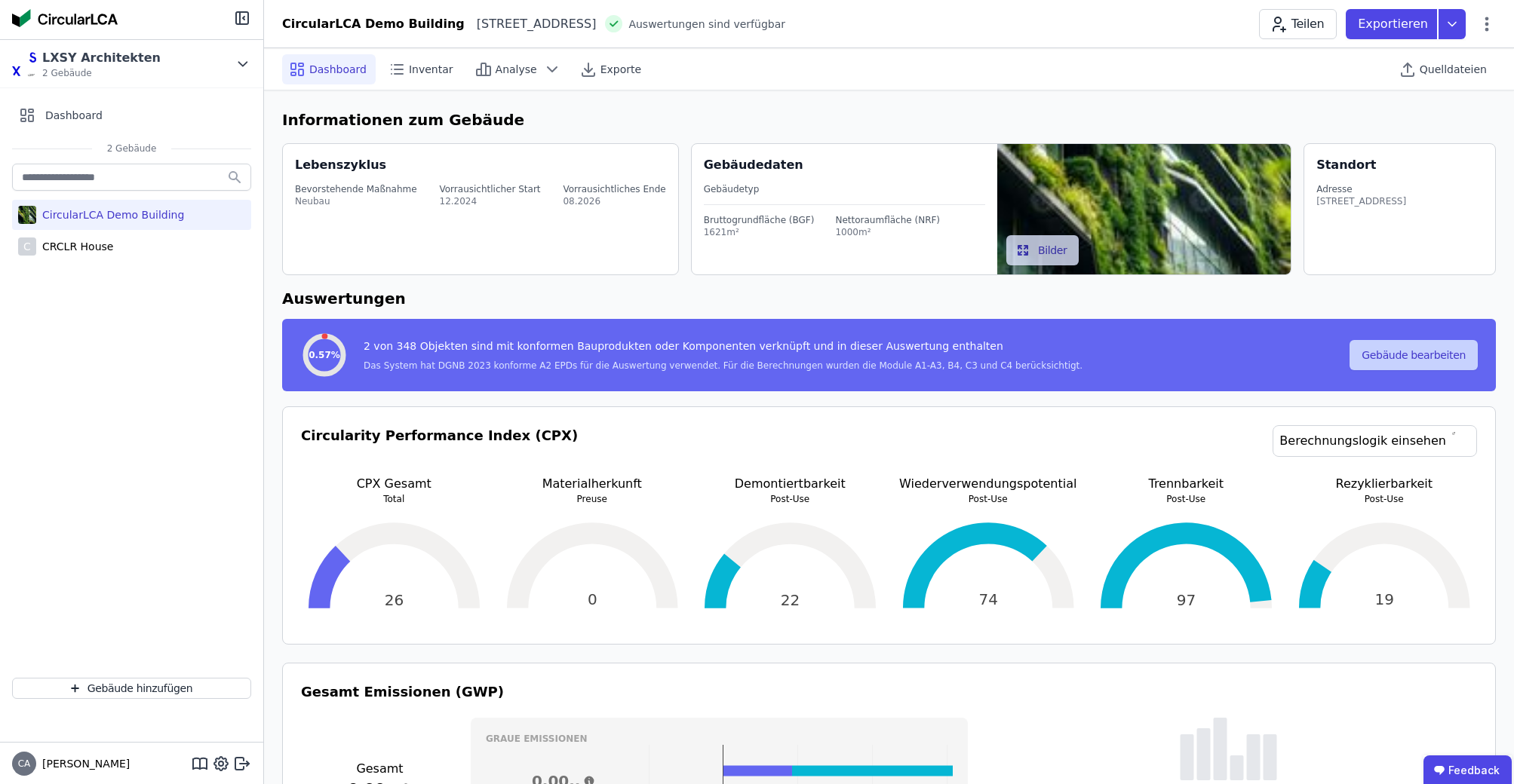
click at [1415, 355] on button "Gebäude bearbeiten" at bounding box center [1413, 355] width 128 height 30
select select "*"
select select "**********"
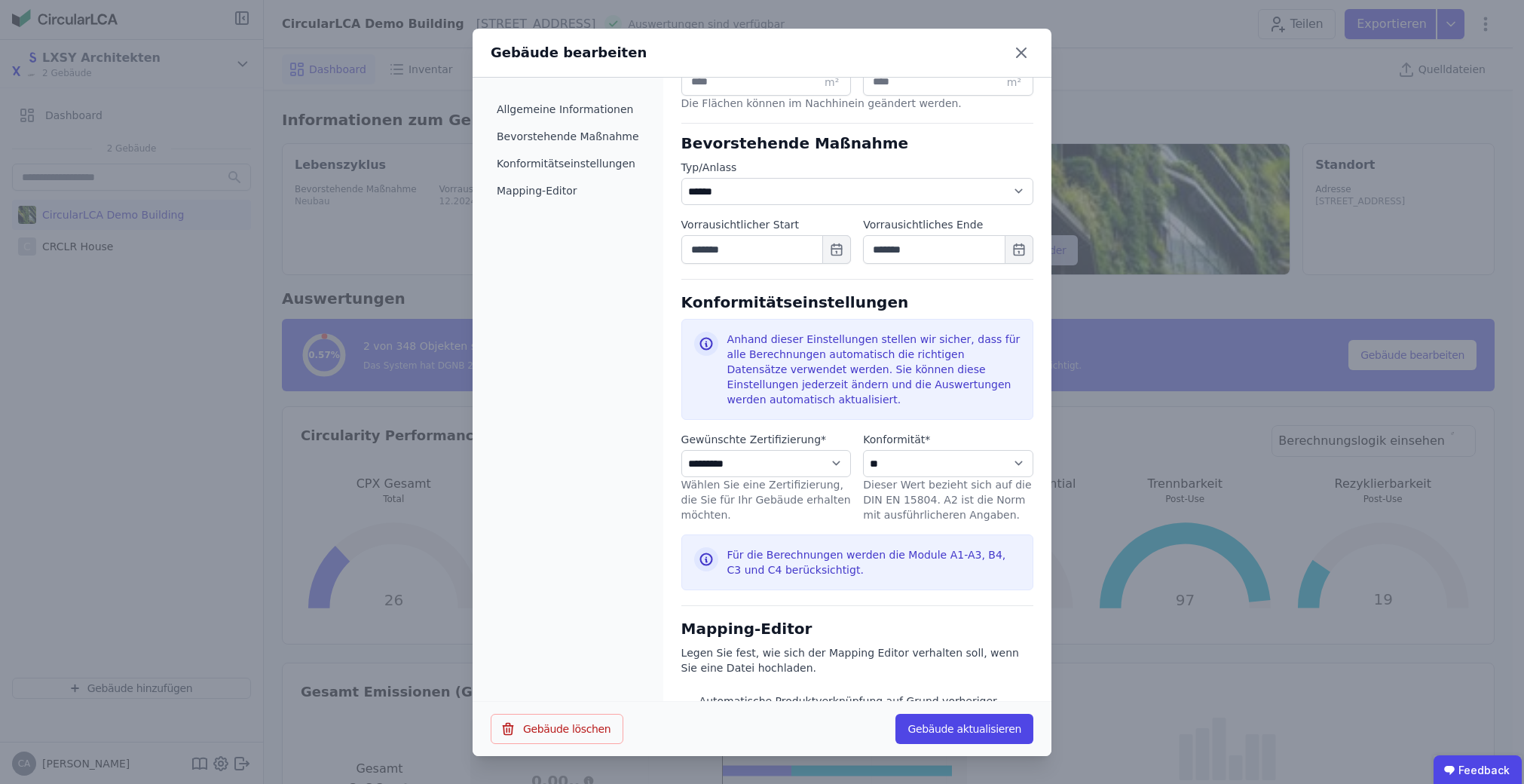
scroll to position [757, 0]
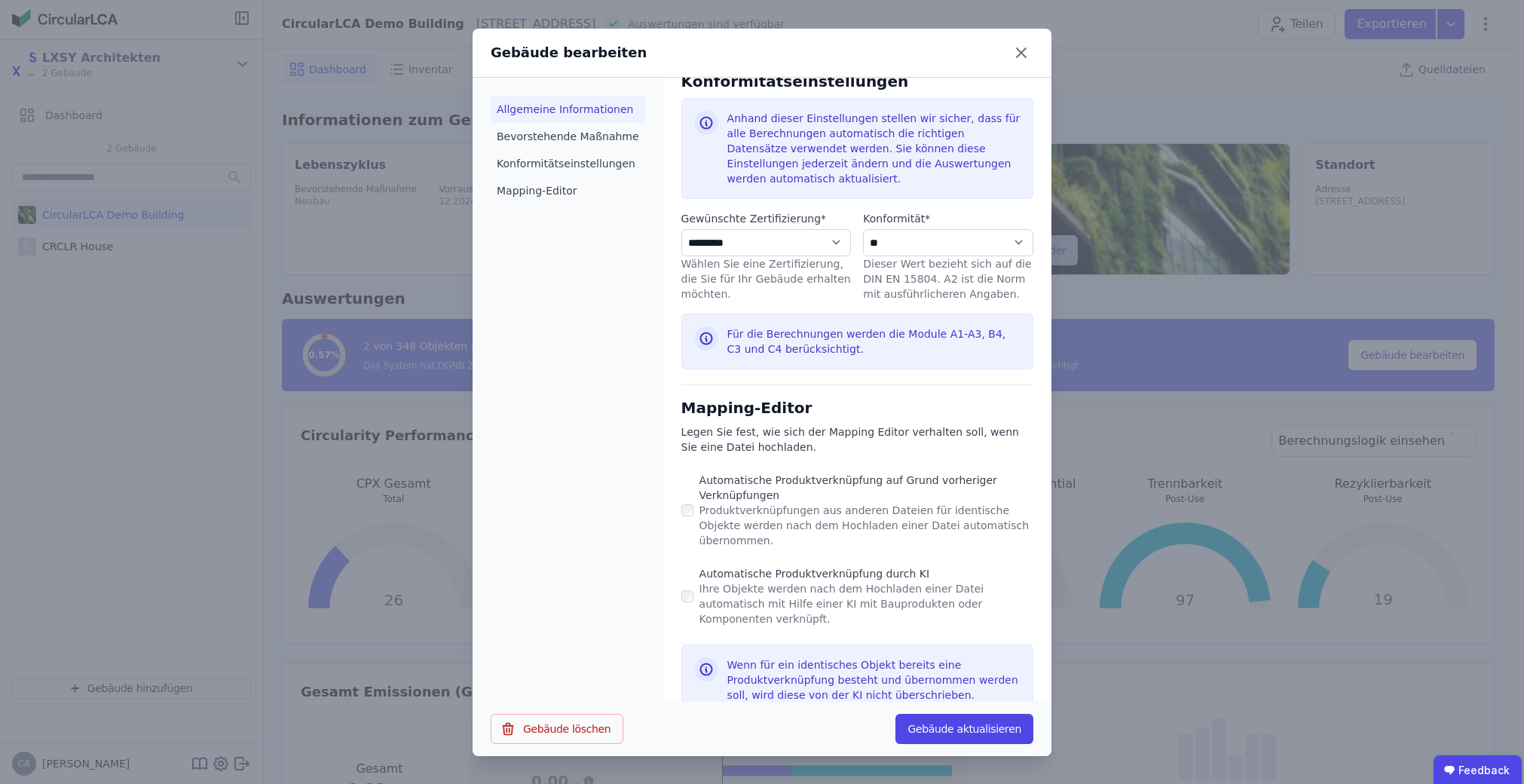
click at [562, 106] on li "Allgemeine Informationen" at bounding box center [568, 109] width 155 height 27
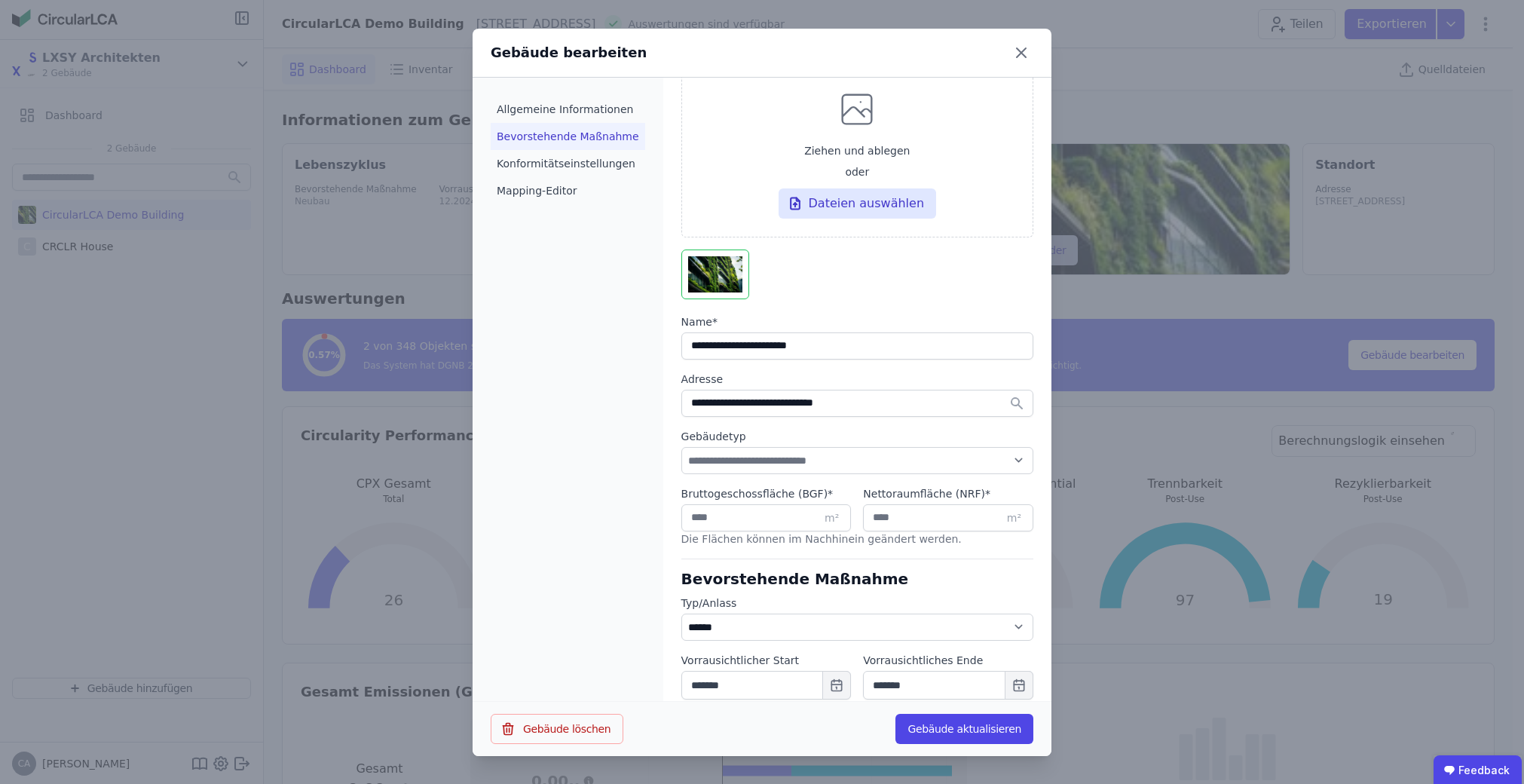
scroll to position [0, 0]
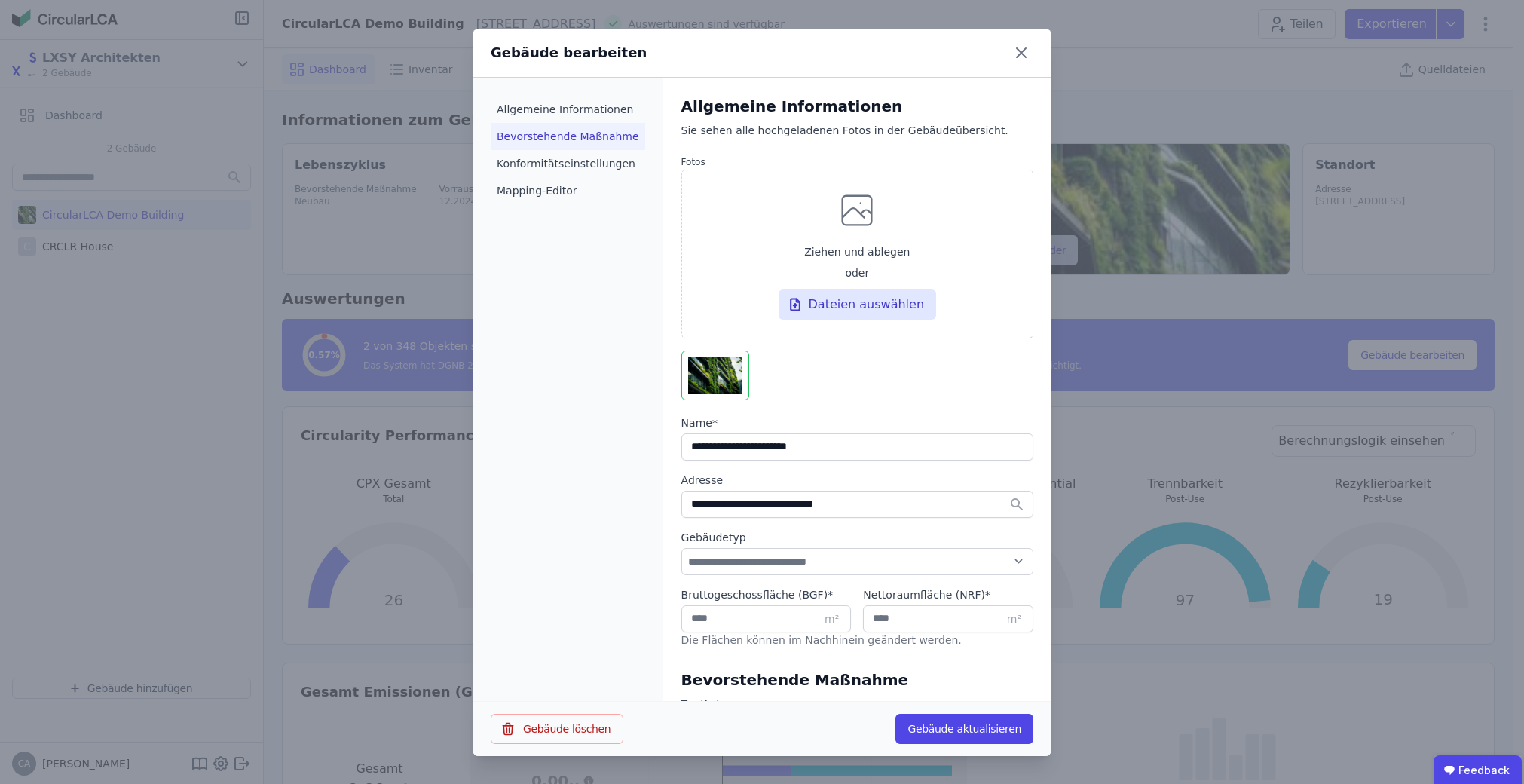
click at [575, 136] on li "Bevorstehende Maßnahme" at bounding box center [568, 136] width 155 height 27
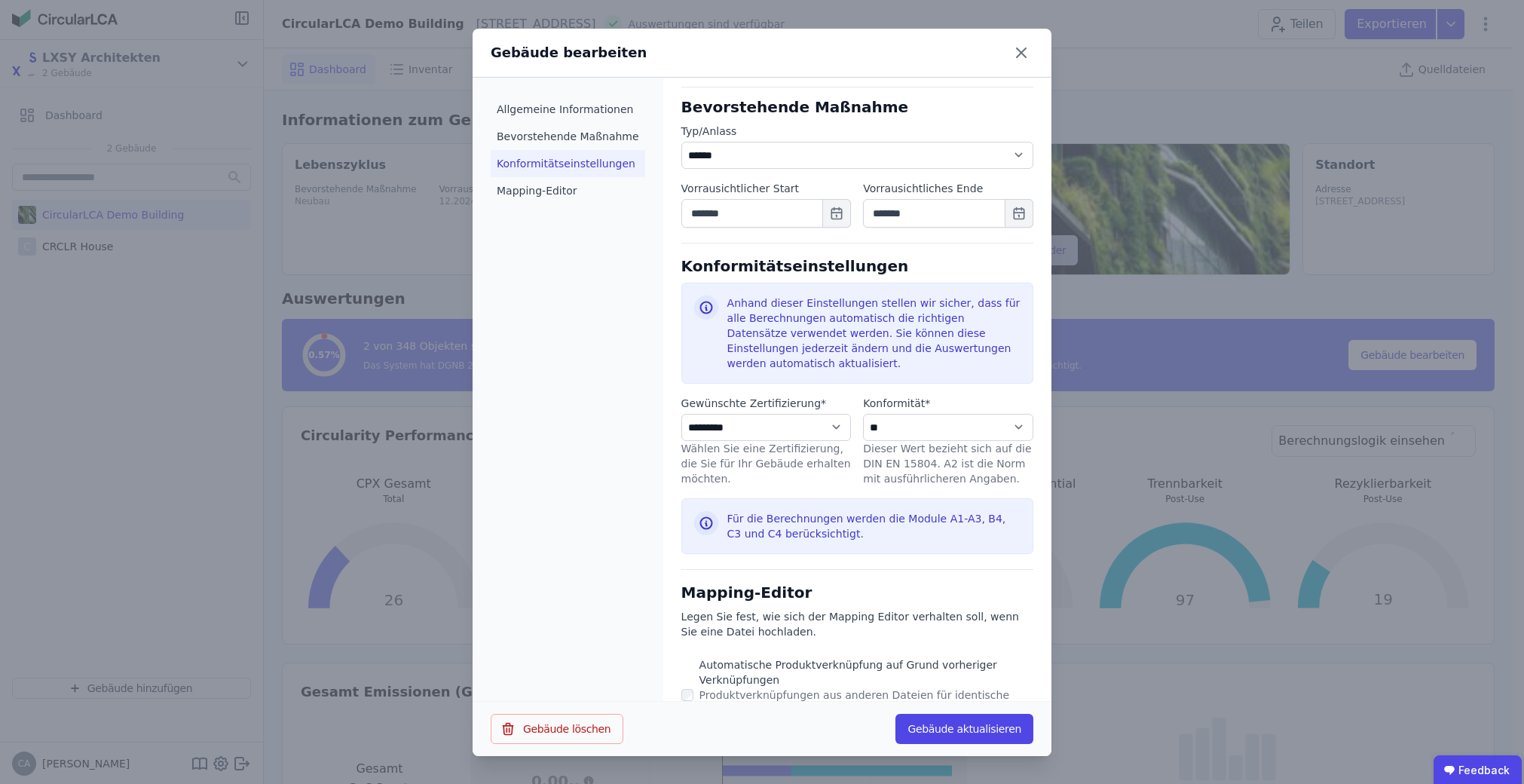
click at [585, 153] on li "Konformitätseinstellungen" at bounding box center [568, 163] width 155 height 27
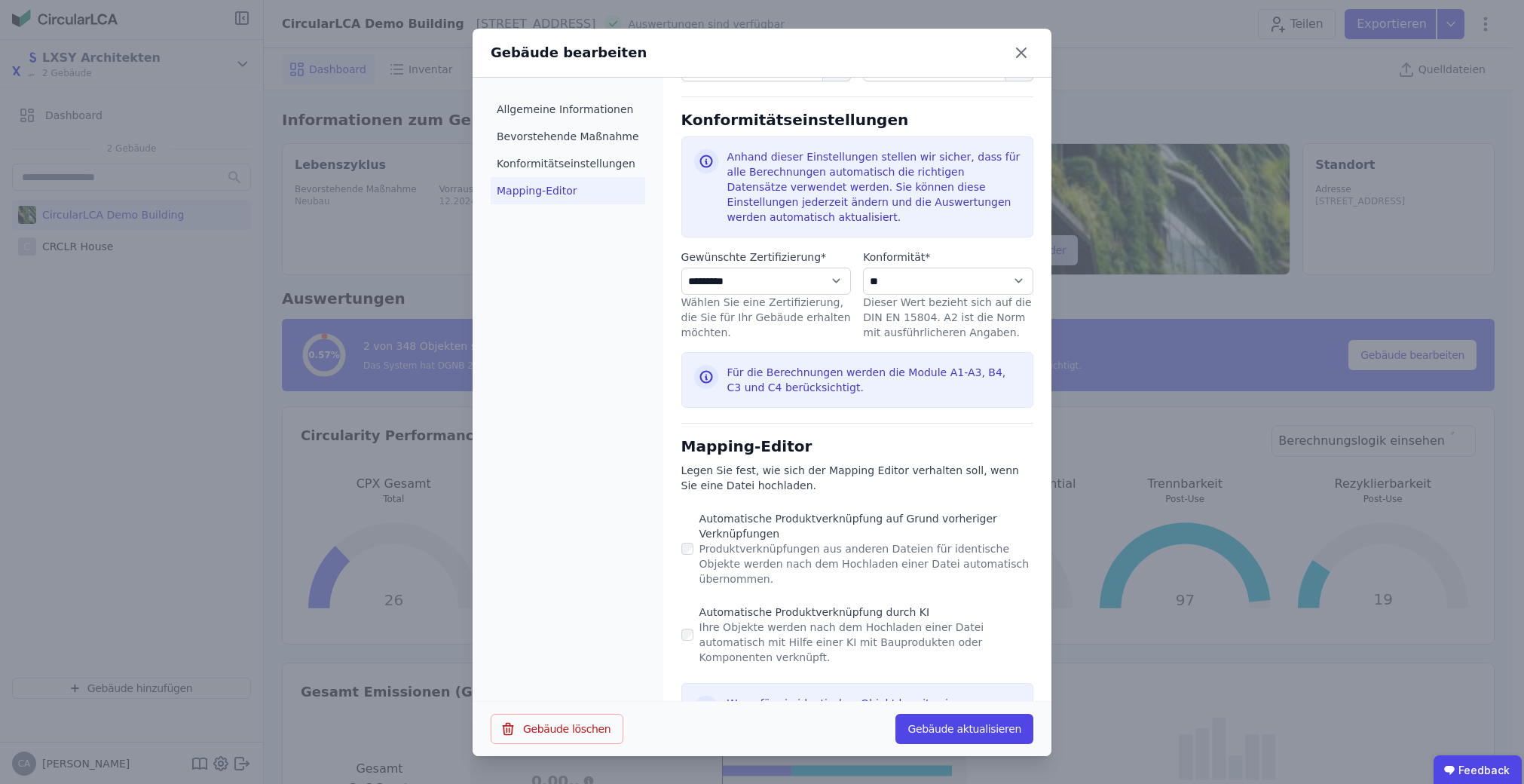
click at [557, 185] on li "Mapping-Editor" at bounding box center [568, 190] width 155 height 27
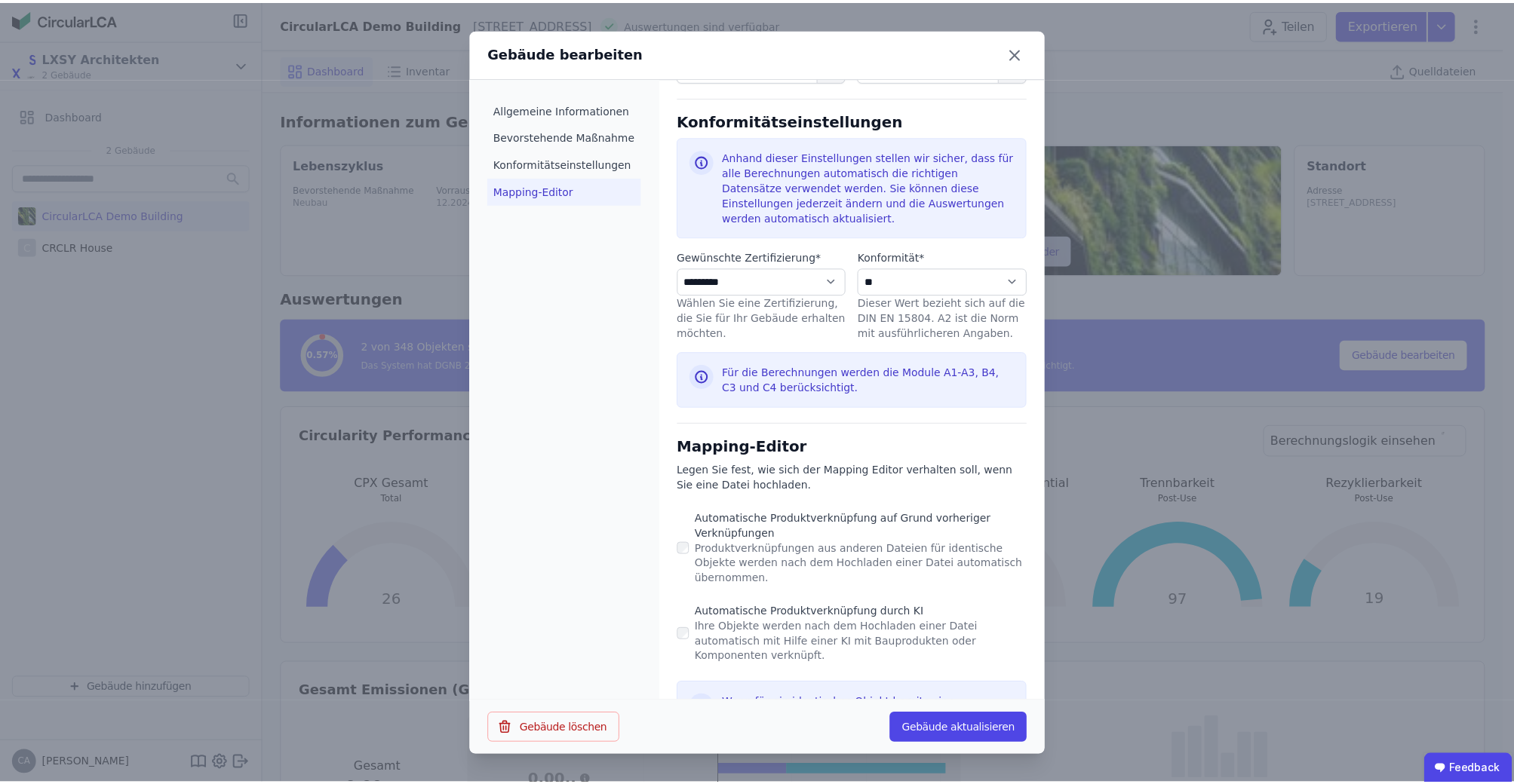
scroll to position [757, 0]
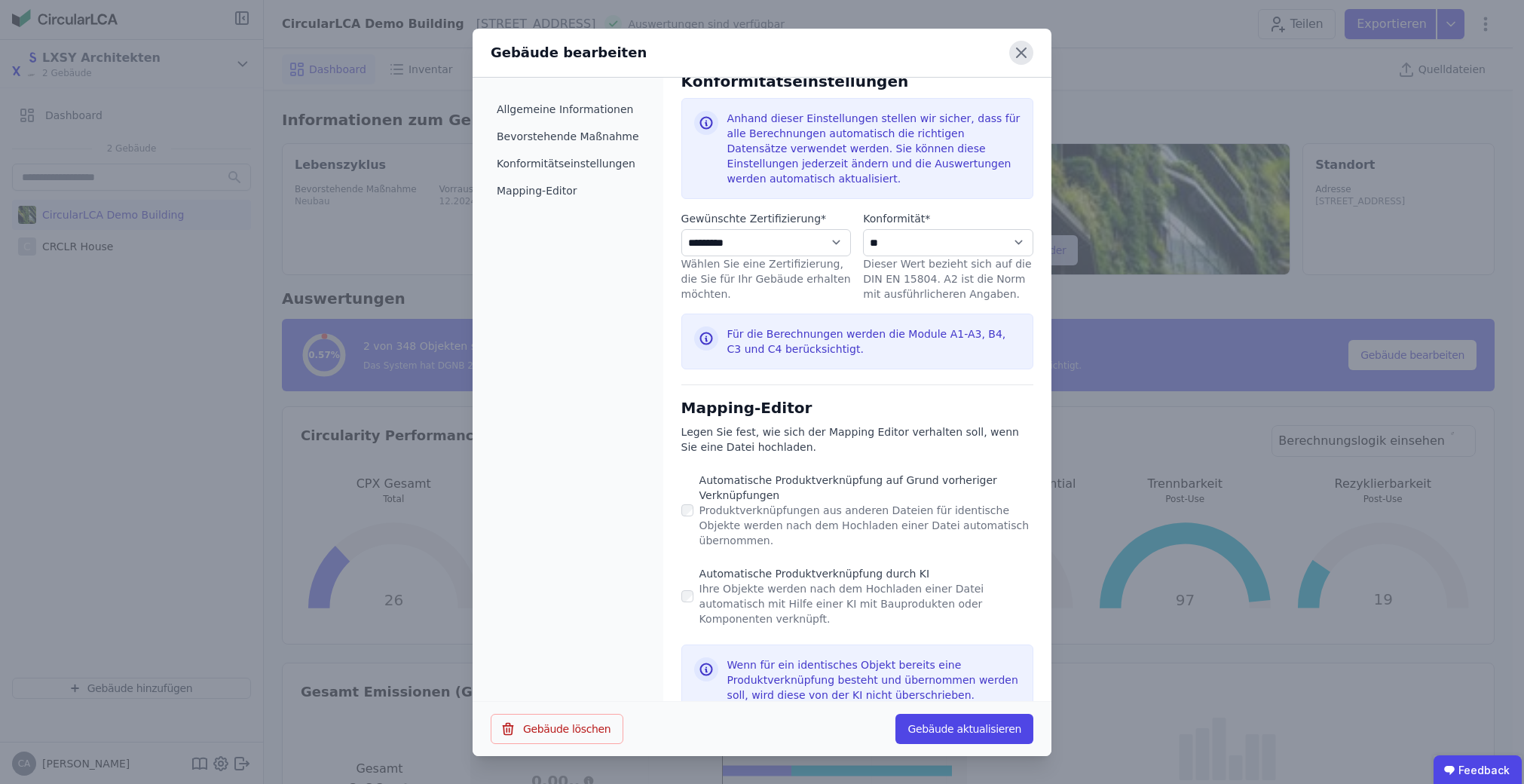
click at [1019, 54] on icon at bounding box center [1021, 52] width 9 height 9
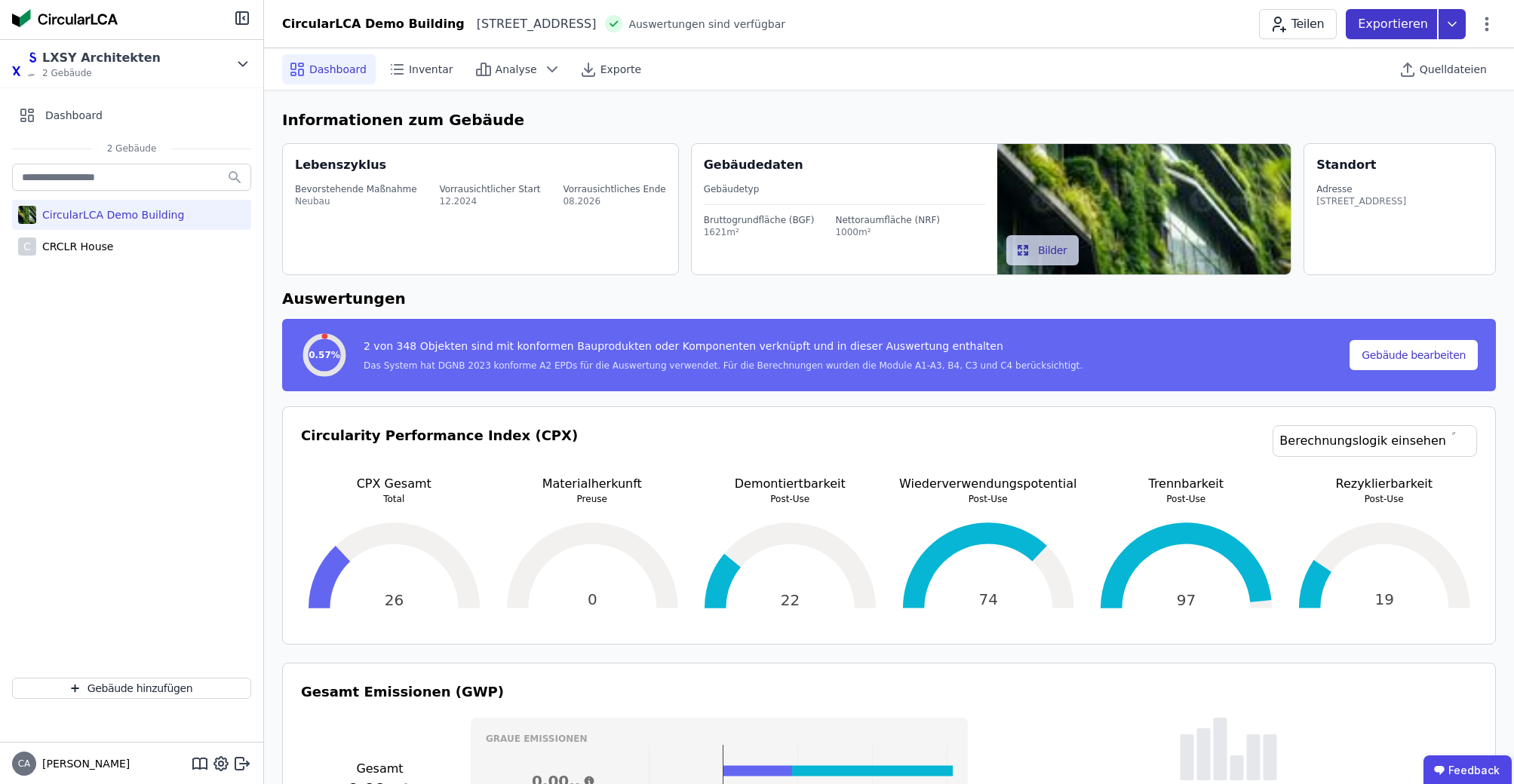
click at [1452, 25] on icon at bounding box center [1452, 23] width 7 height 4
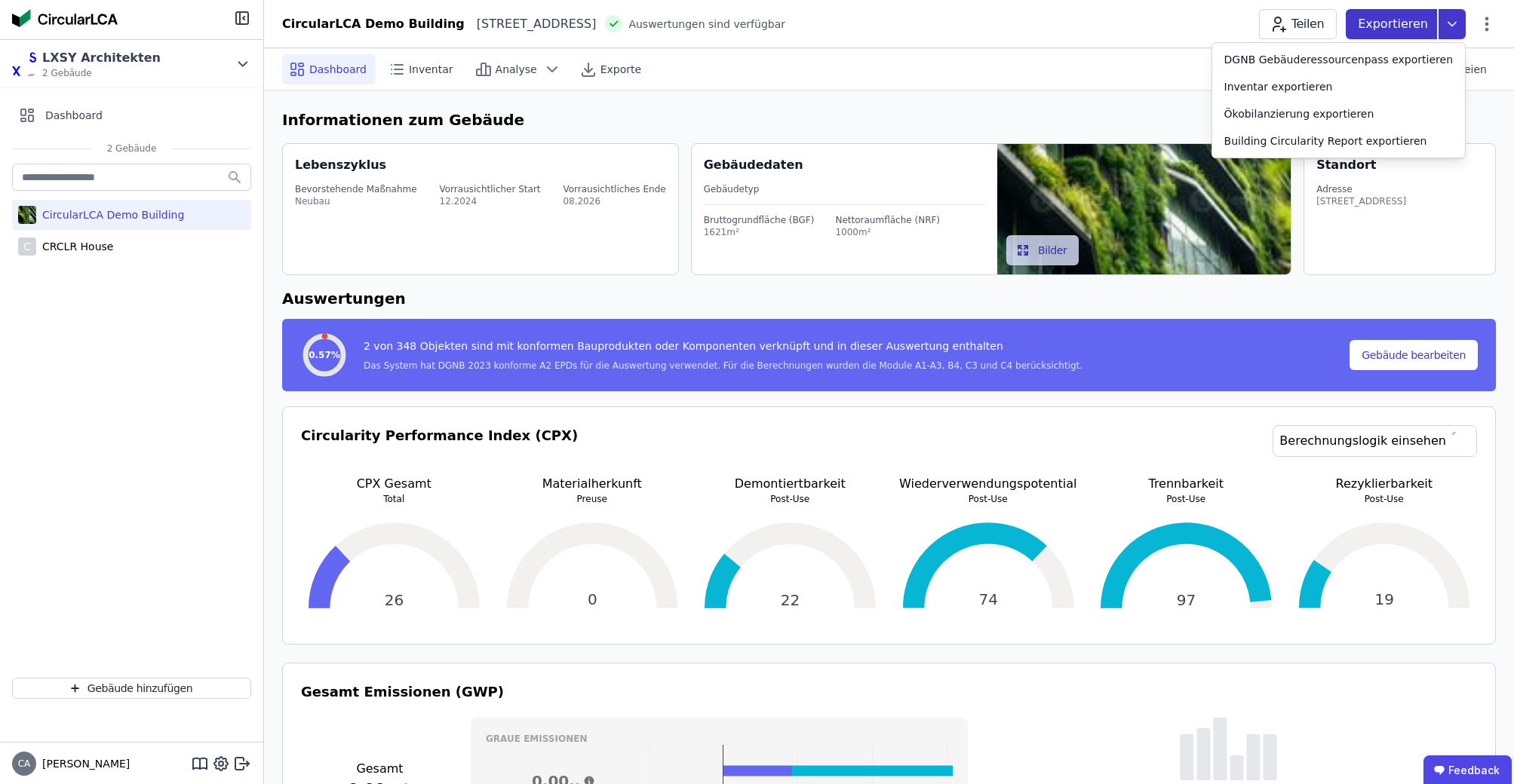
click at [1452, 24] on icon at bounding box center [1452, 24] width 27 height 30
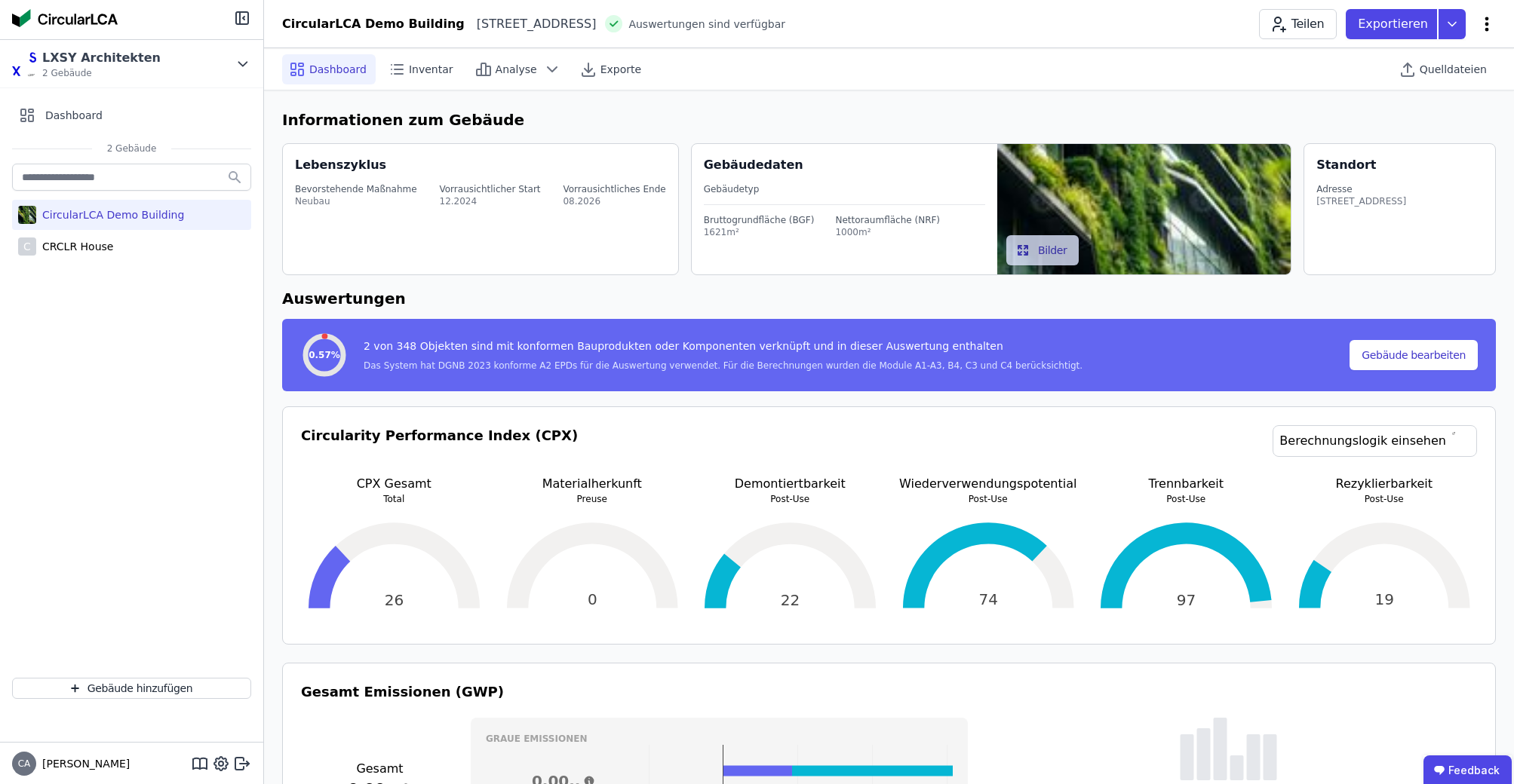
click at [1492, 18] on icon at bounding box center [1487, 24] width 18 height 18
click at [416, 76] on div "Inventar" at bounding box center [422, 69] width 81 height 30
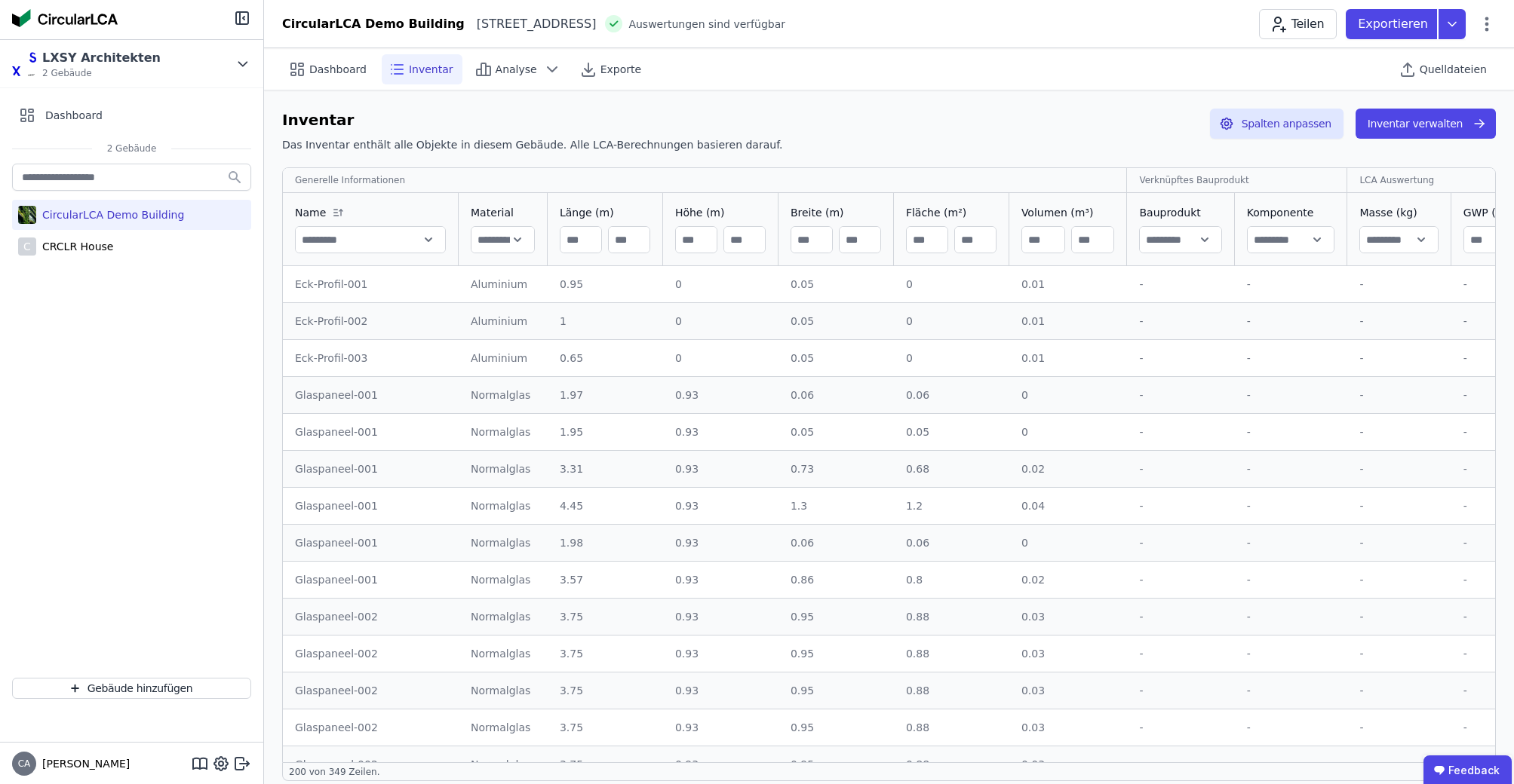
click at [186, 212] on div "CircularLCA Demo Building" at bounding box center [131, 214] width 239 height 30
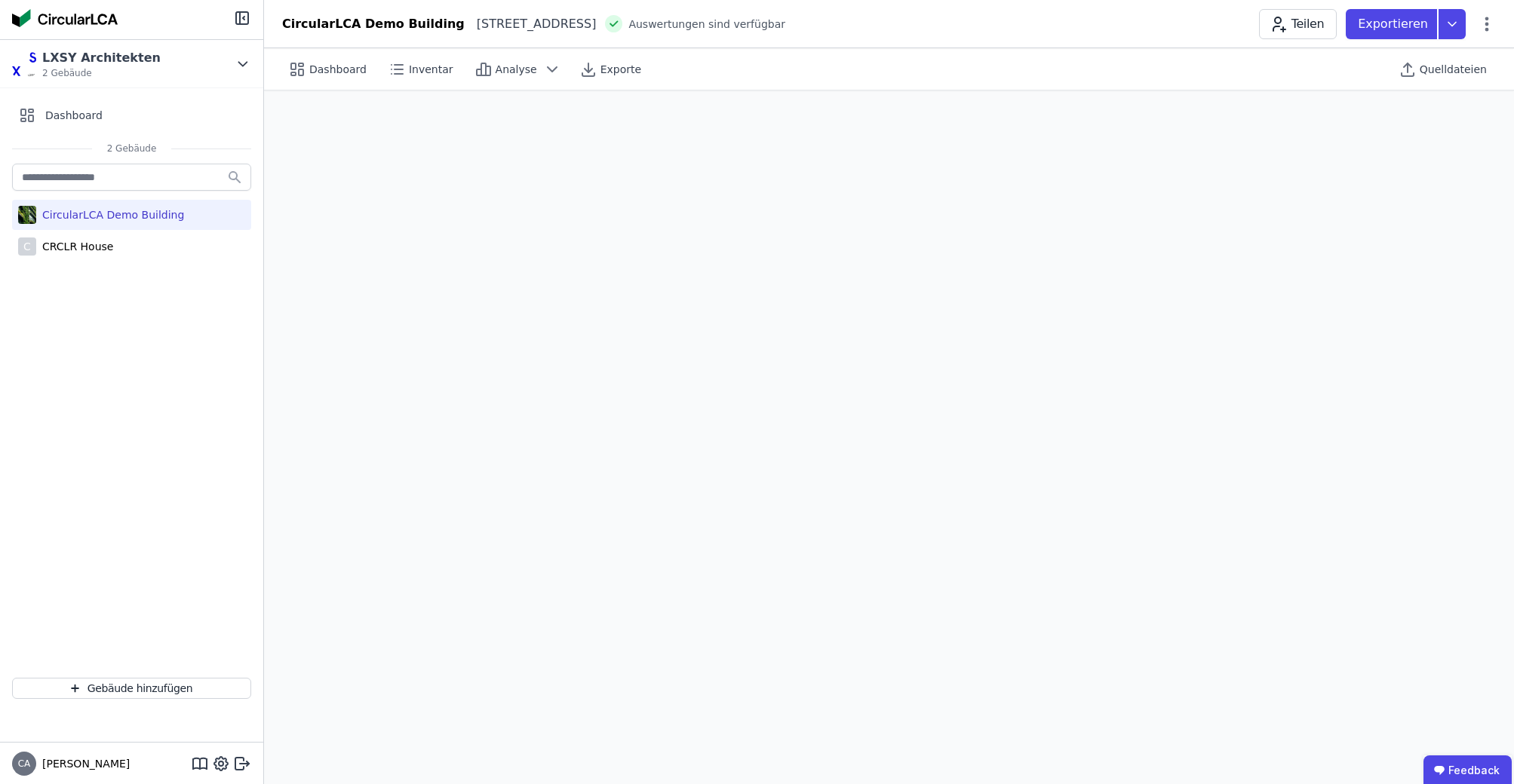
select select "**********"
select select "*"
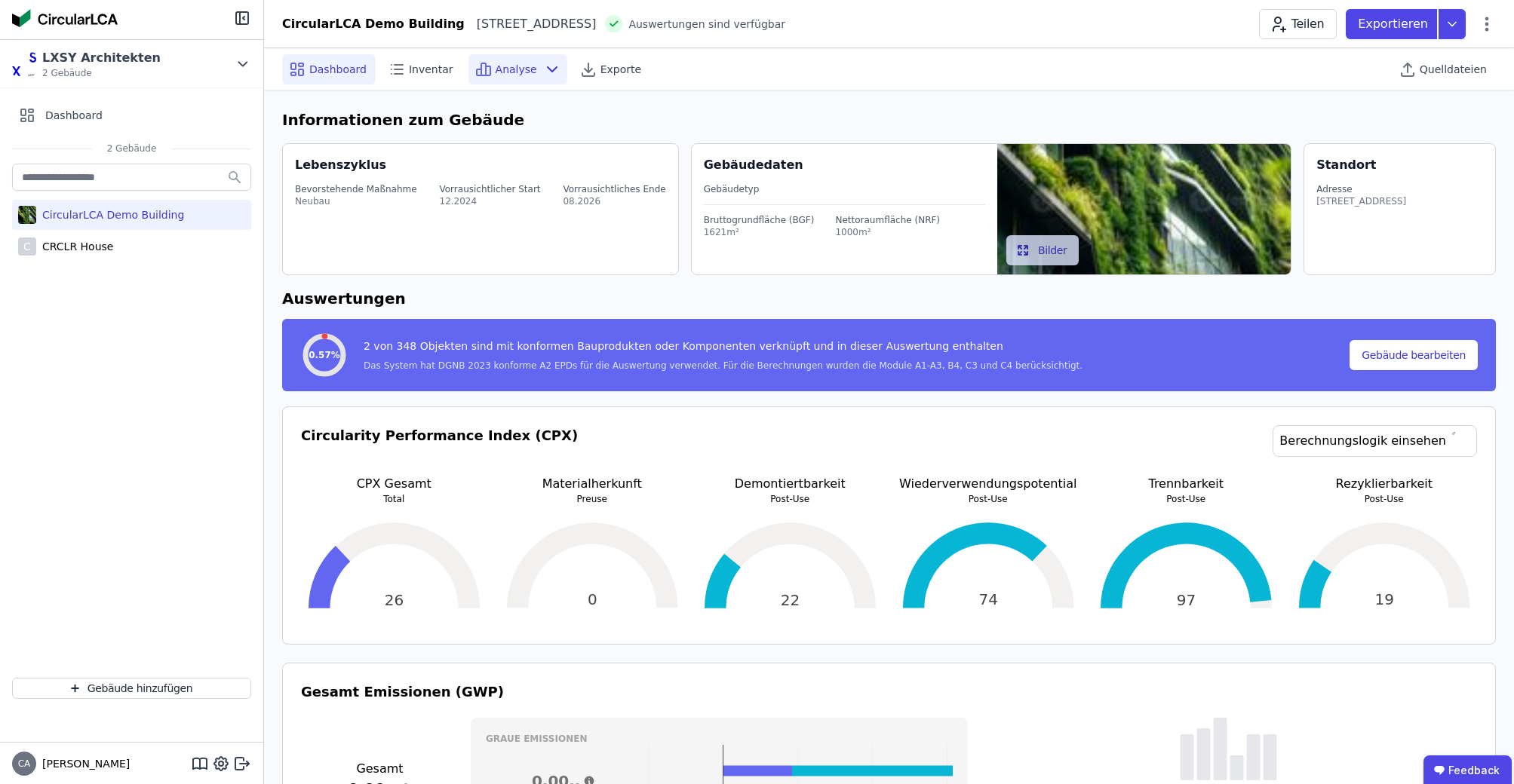
click at [496, 70] on span "Analyse" at bounding box center [517, 69] width 42 height 15
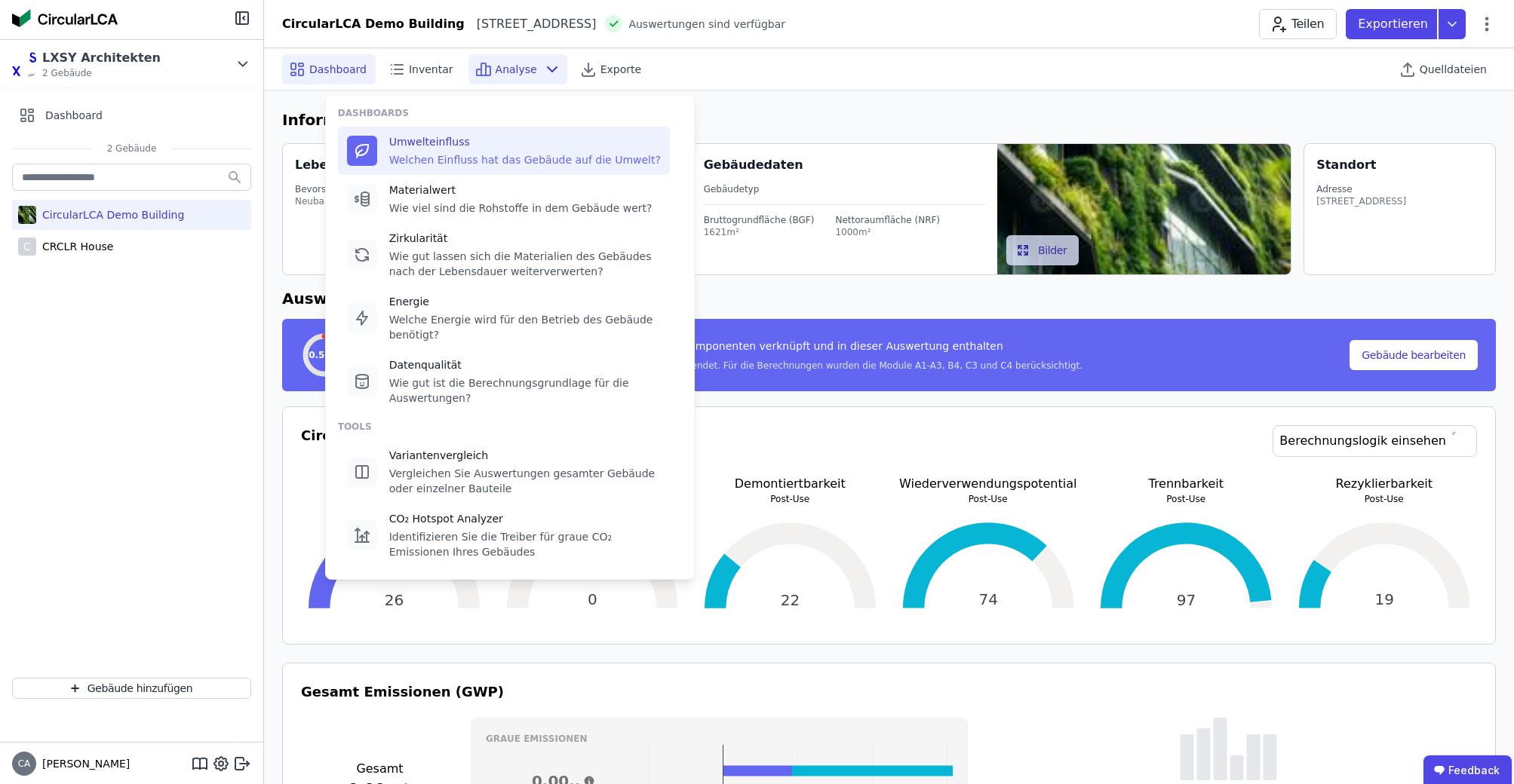
click at [471, 159] on div "Welchen Einfluss hat das Gebäude auf die Umwelt?" at bounding box center [525, 160] width 271 height 15
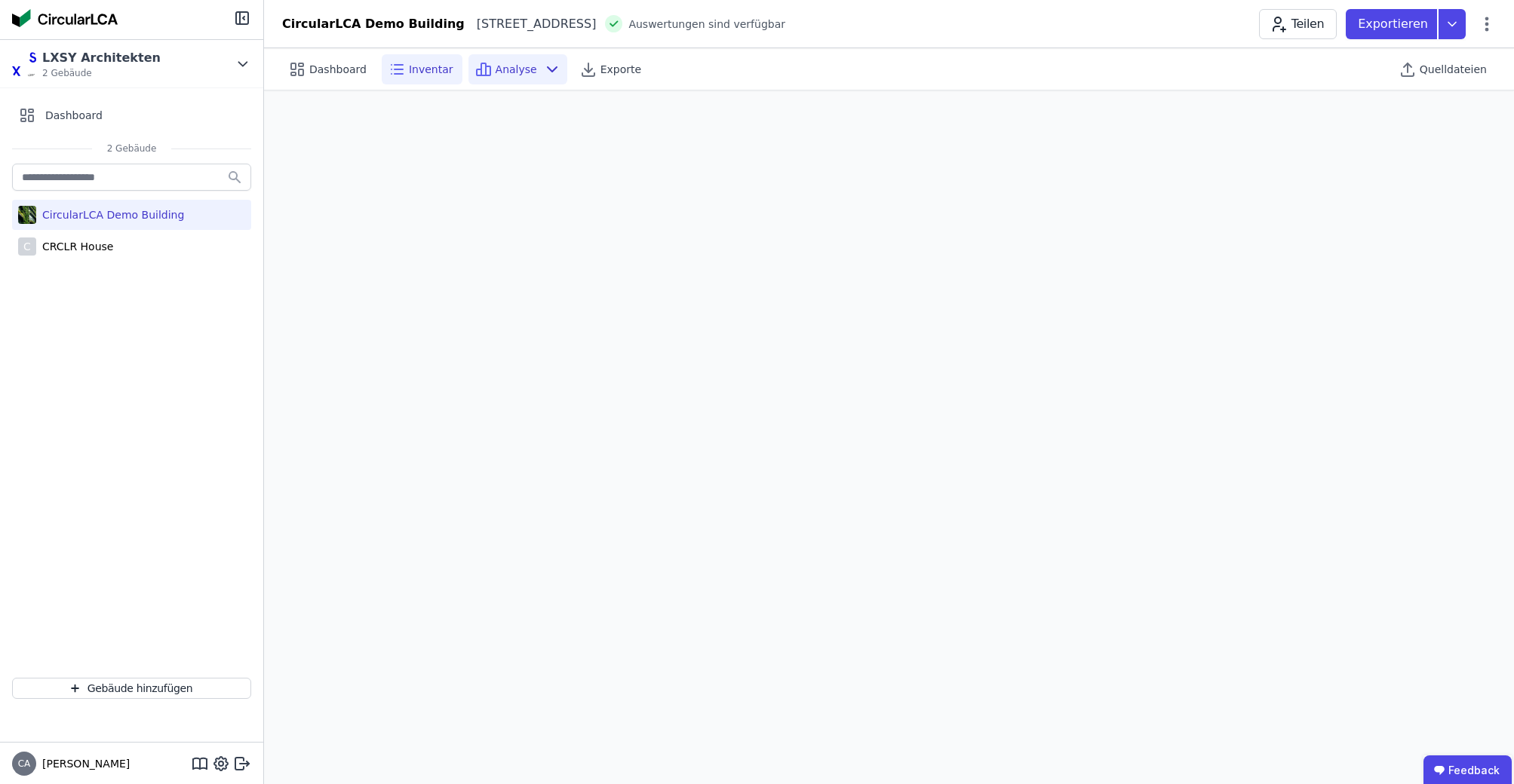
click at [423, 68] on span "Inventar" at bounding box center [430, 69] width 44 height 15
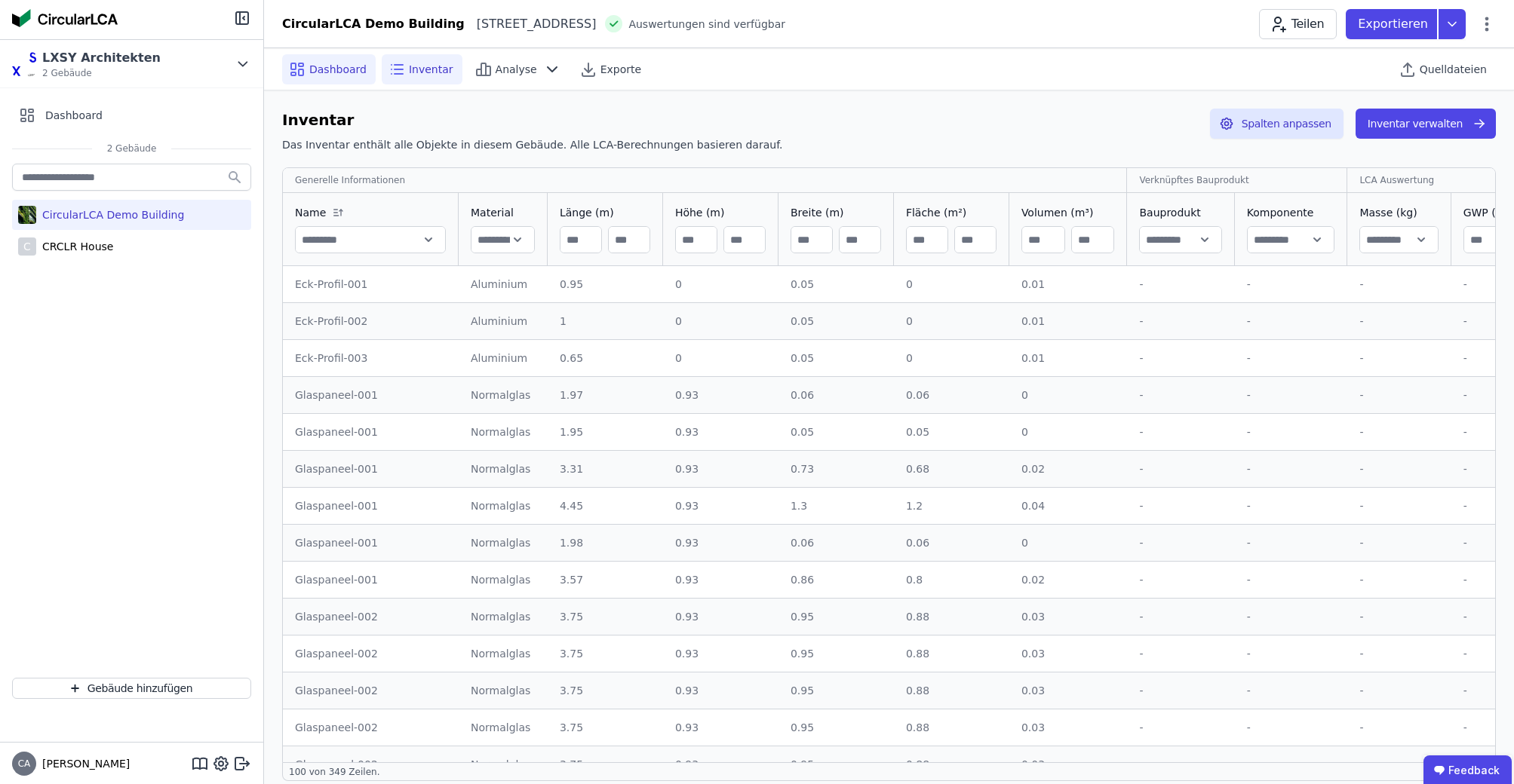
click at [347, 64] on span "Dashboard" at bounding box center [338, 69] width 57 height 15
select select "**********"
select select "*"
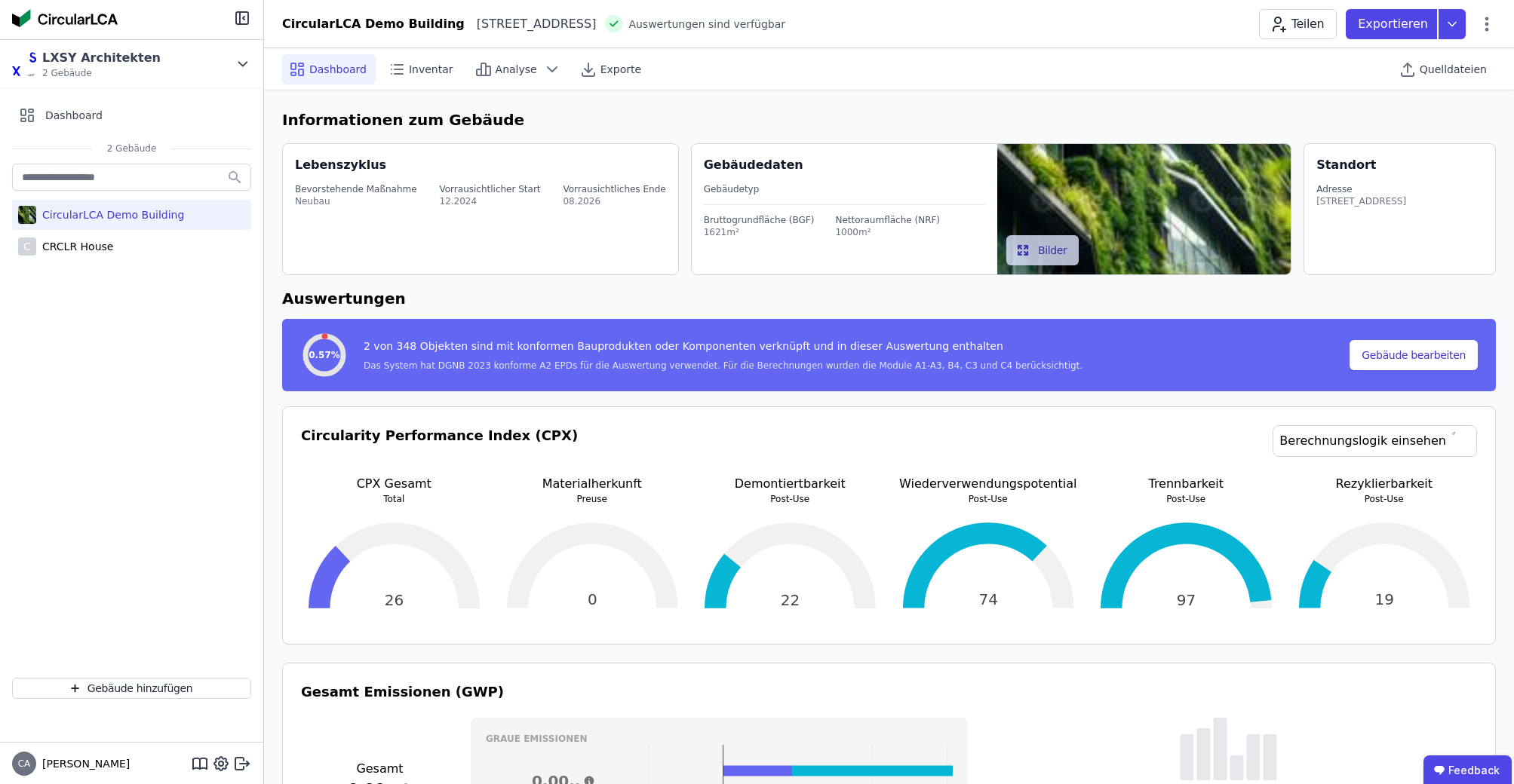
click at [344, 365] on icon at bounding box center [324, 355] width 48 height 48
click at [181, 214] on div "CircularLCA Demo Building" at bounding box center [131, 214] width 239 height 30
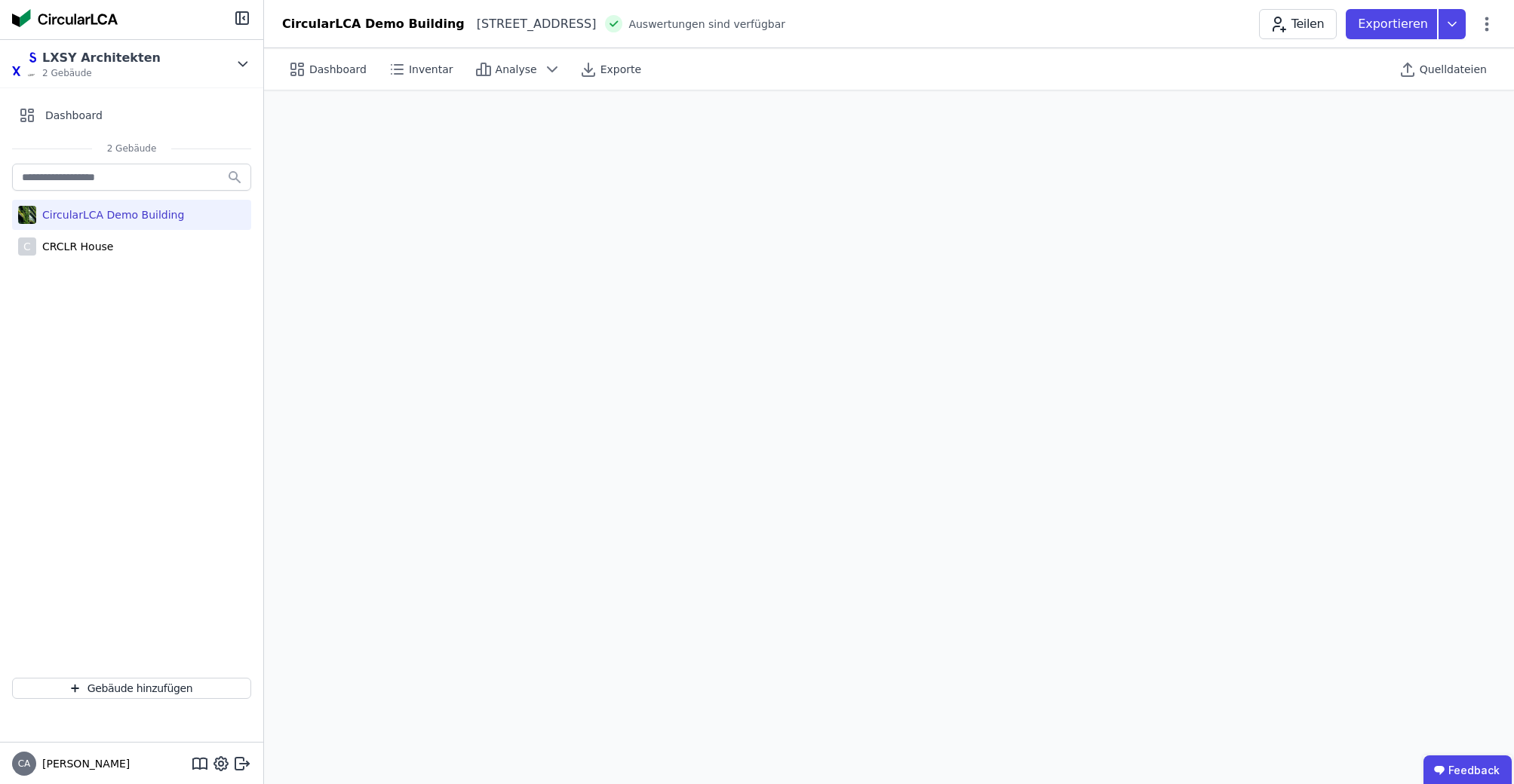
select select "**********"
select select "*"
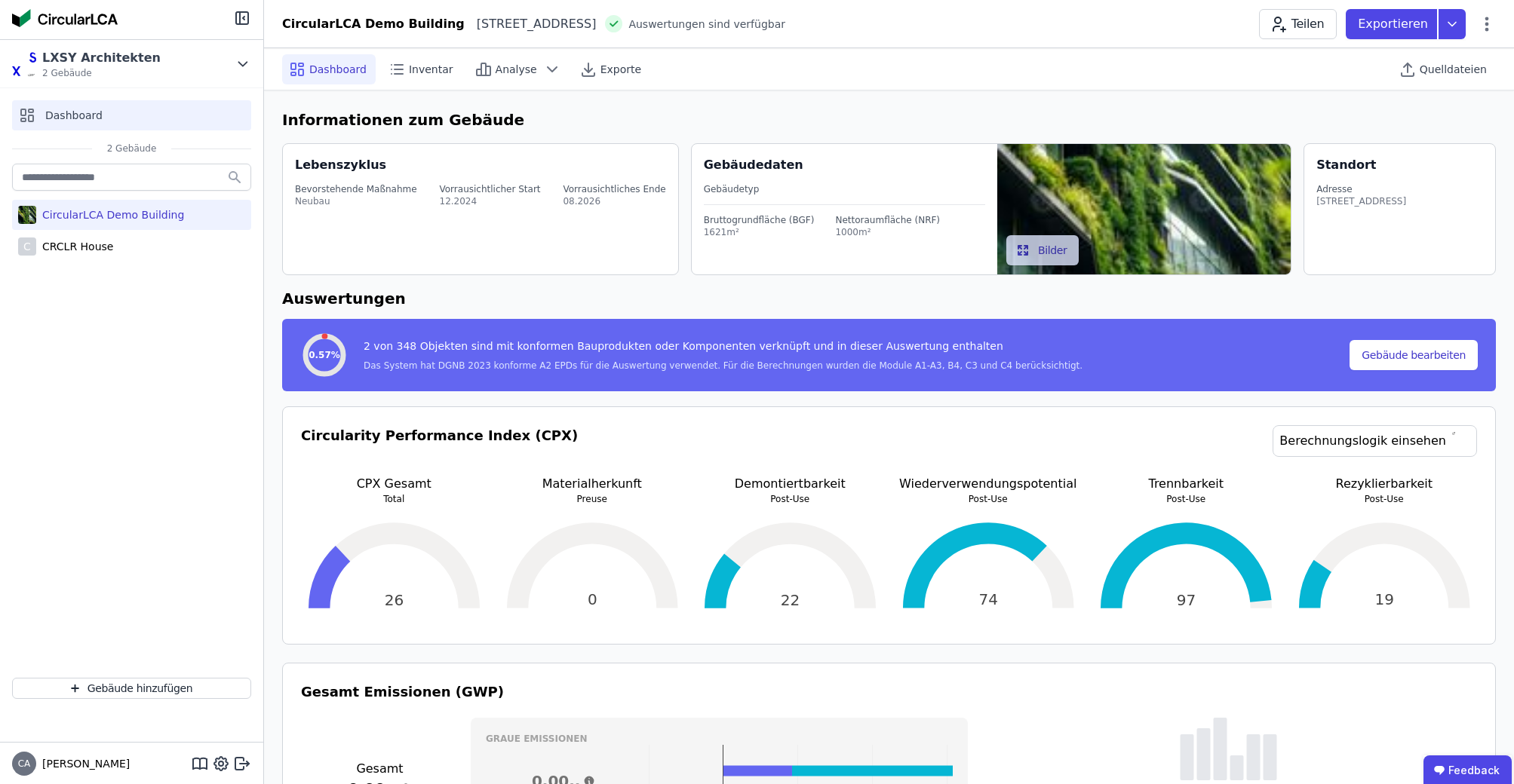
click at [44, 117] on div "Dashboard" at bounding box center [131, 116] width 239 height 30
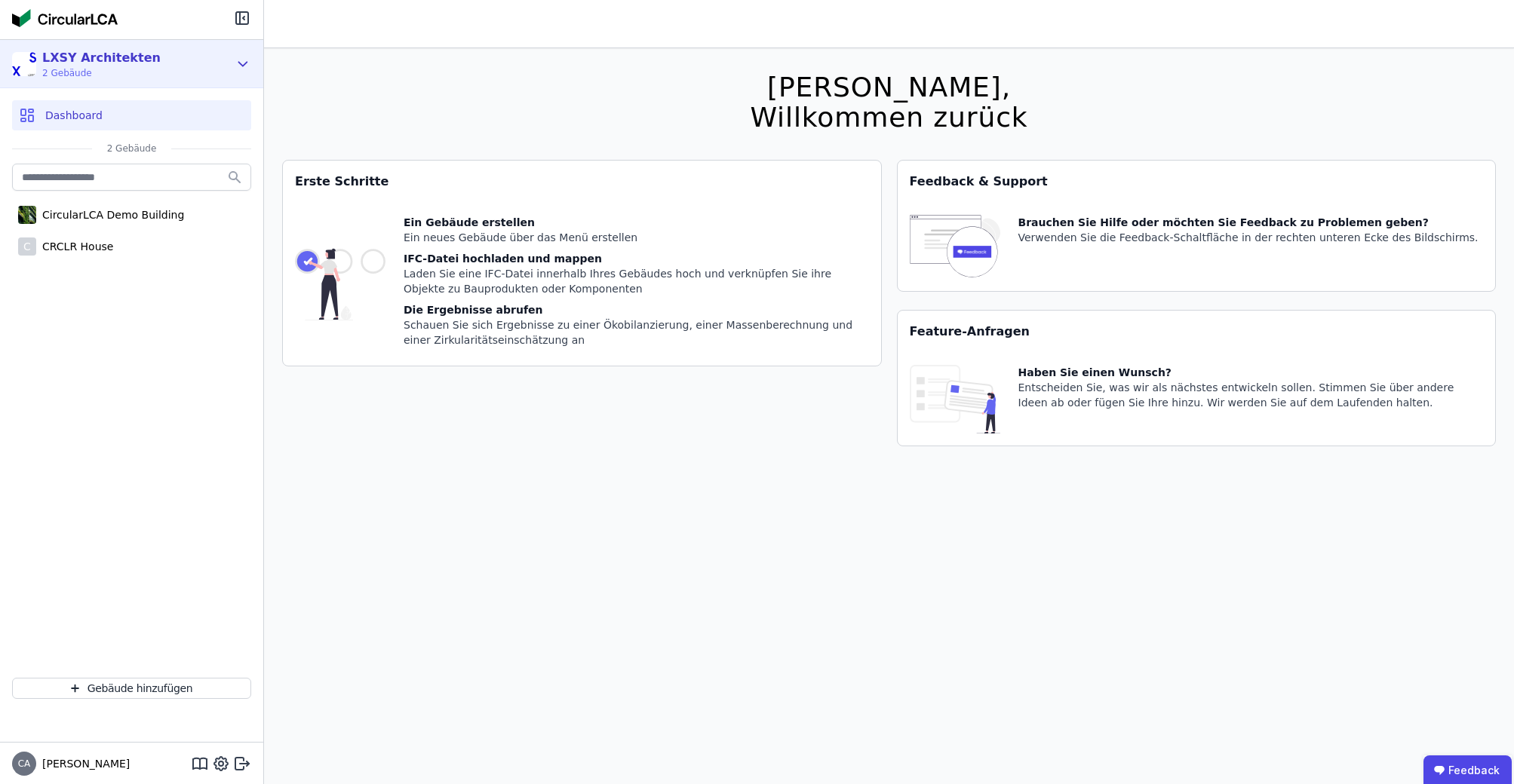
click at [79, 67] on span "2 Gebäude" at bounding box center [101, 73] width 118 height 12
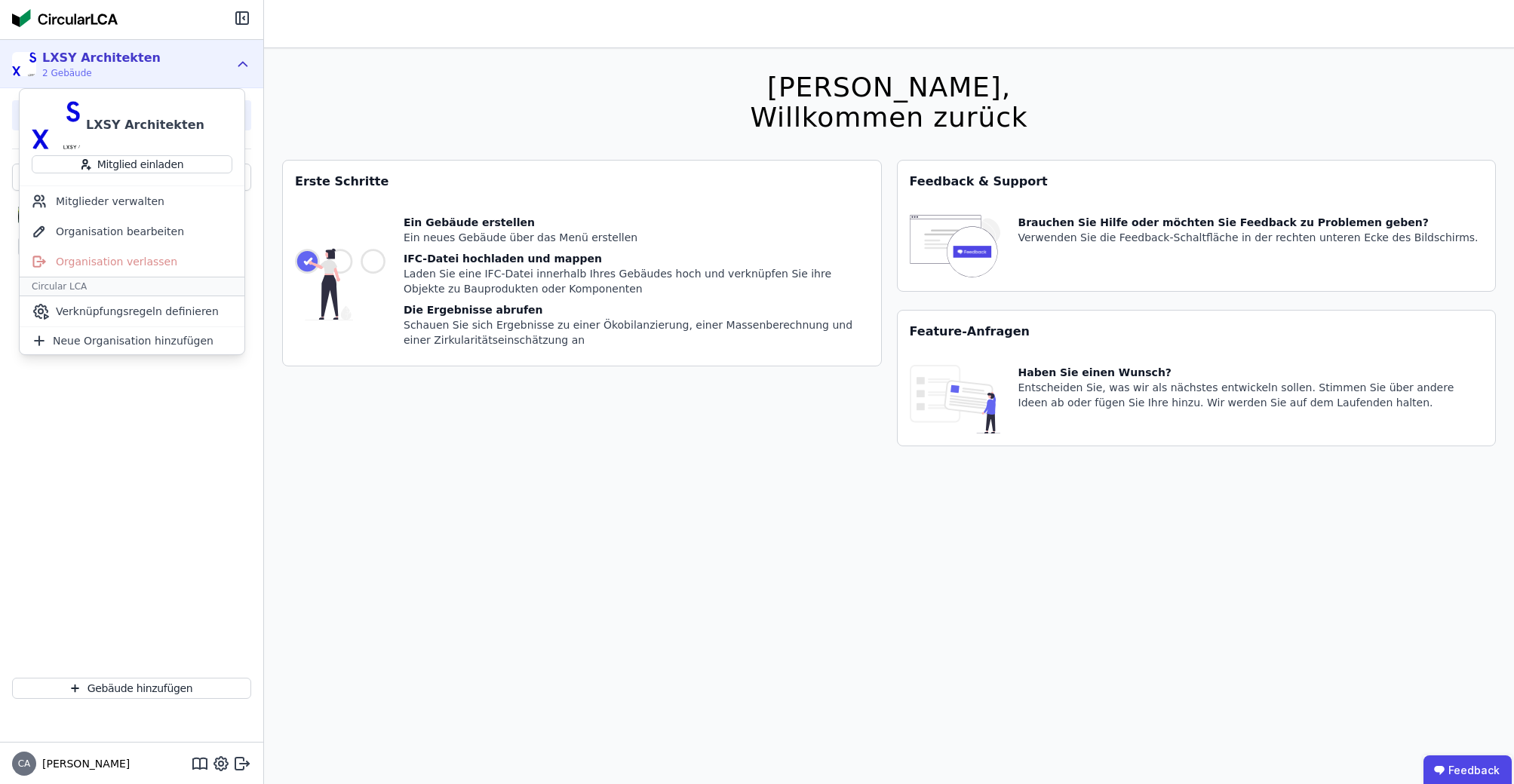
click at [79, 67] on span "2 Gebäude" at bounding box center [101, 73] width 118 height 12
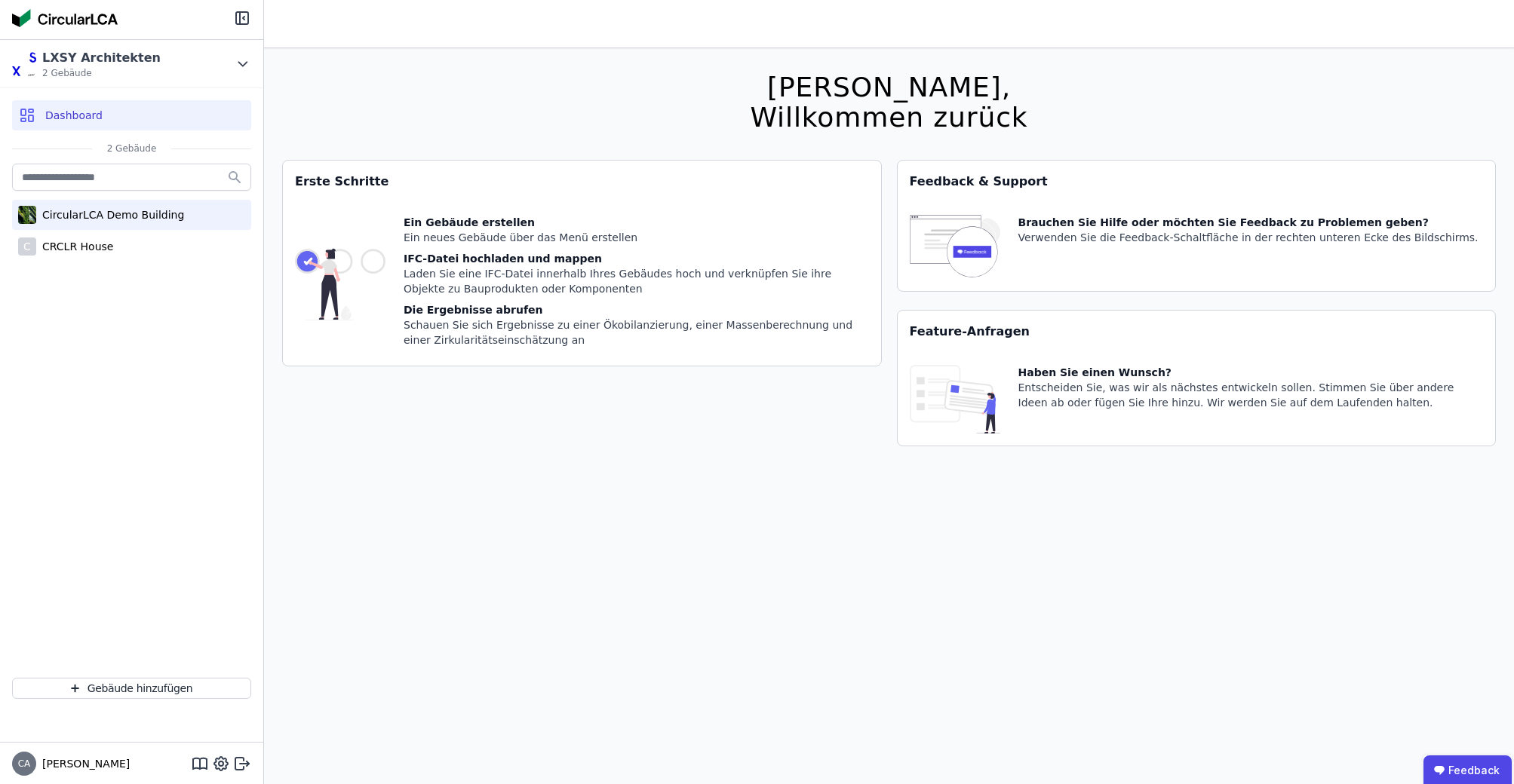
click at [44, 213] on div "CircularLCA Demo Building" at bounding box center [111, 214] width 148 height 15
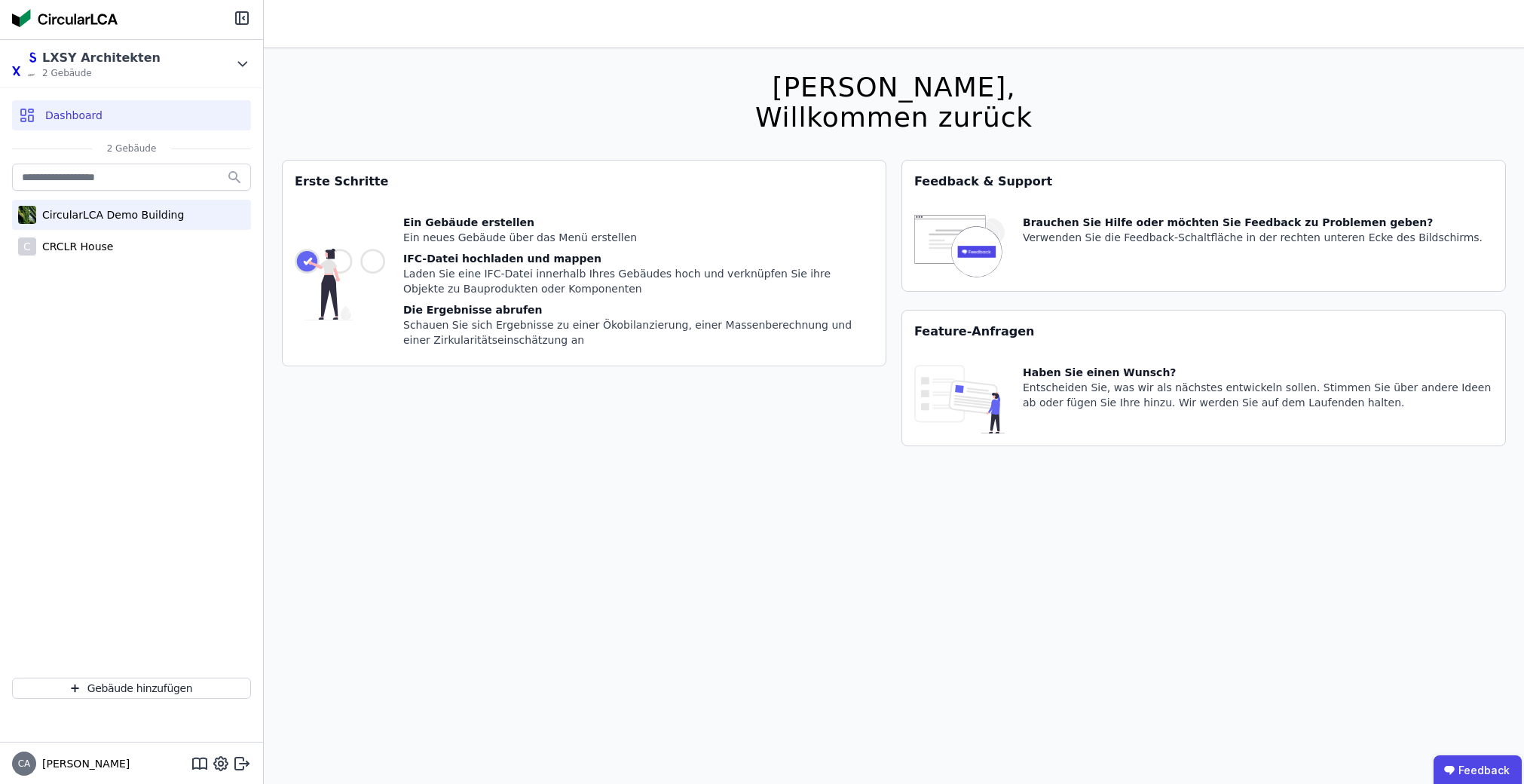
select select "**********"
select select "*"
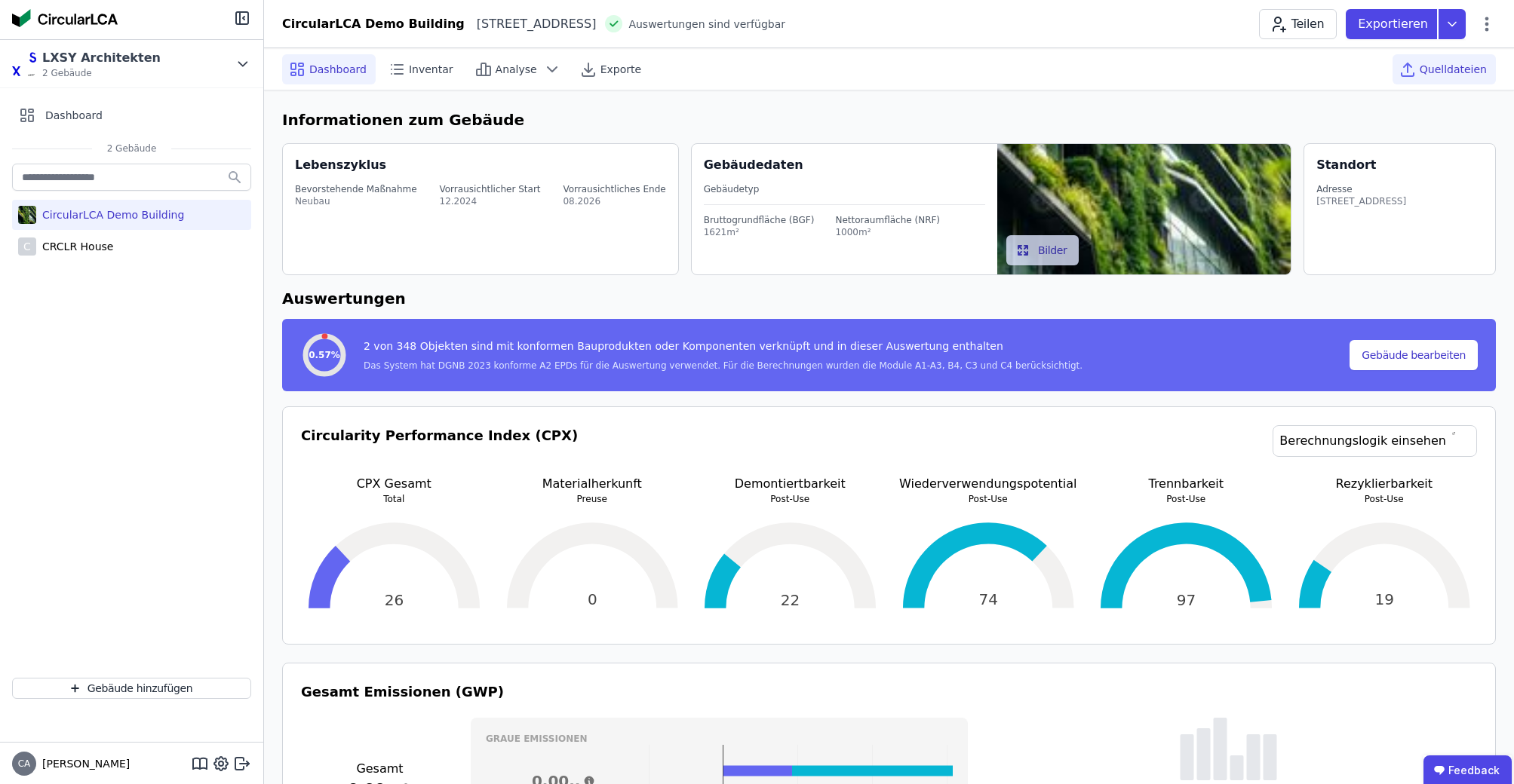
click at [1439, 74] on span "Quelldateien" at bounding box center [1452, 69] width 67 height 15
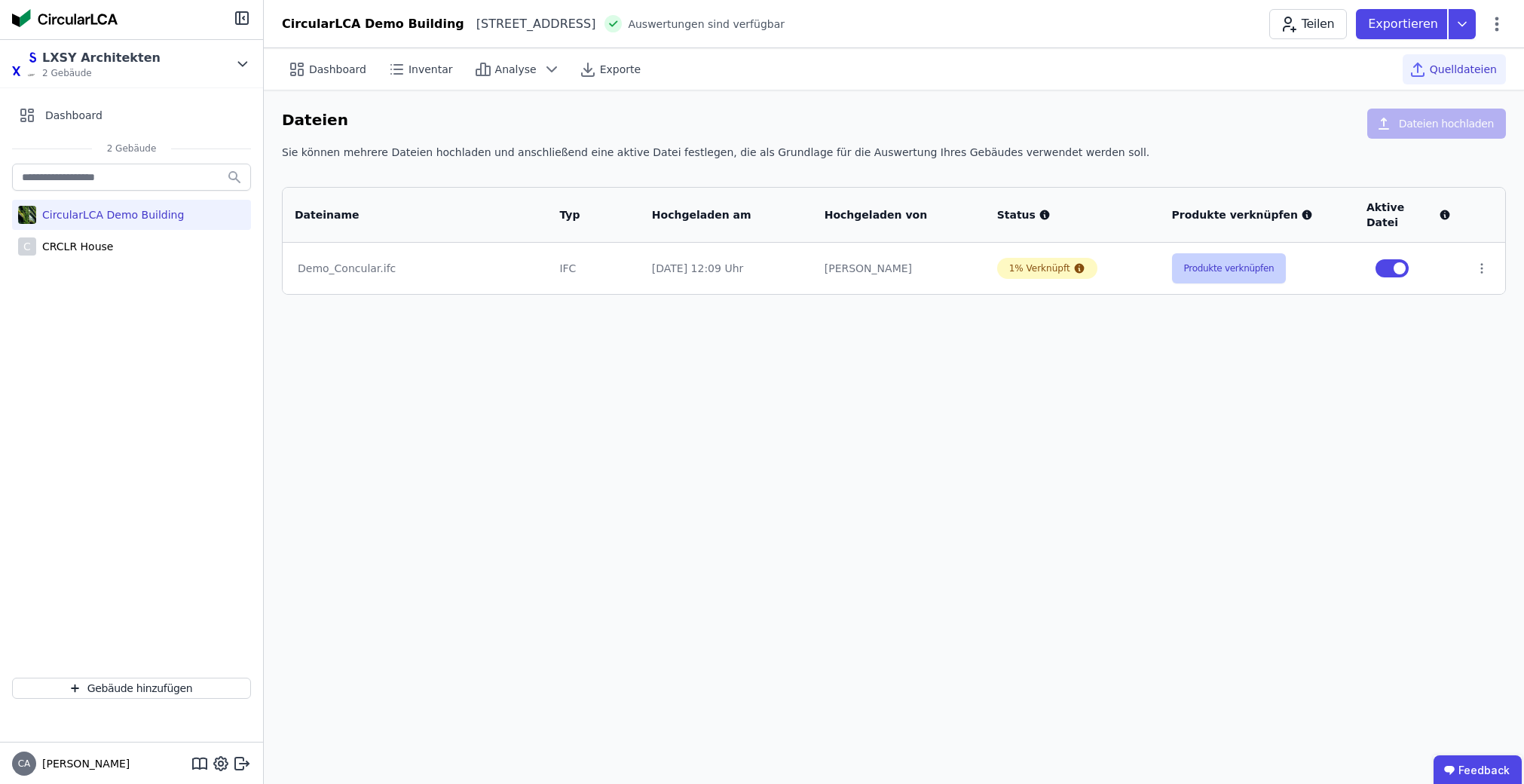
click at [1260, 254] on button "Produkte verknüpfen" at bounding box center [1230, 269] width 115 height 30
